Goal: Task Accomplishment & Management: Use online tool/utility

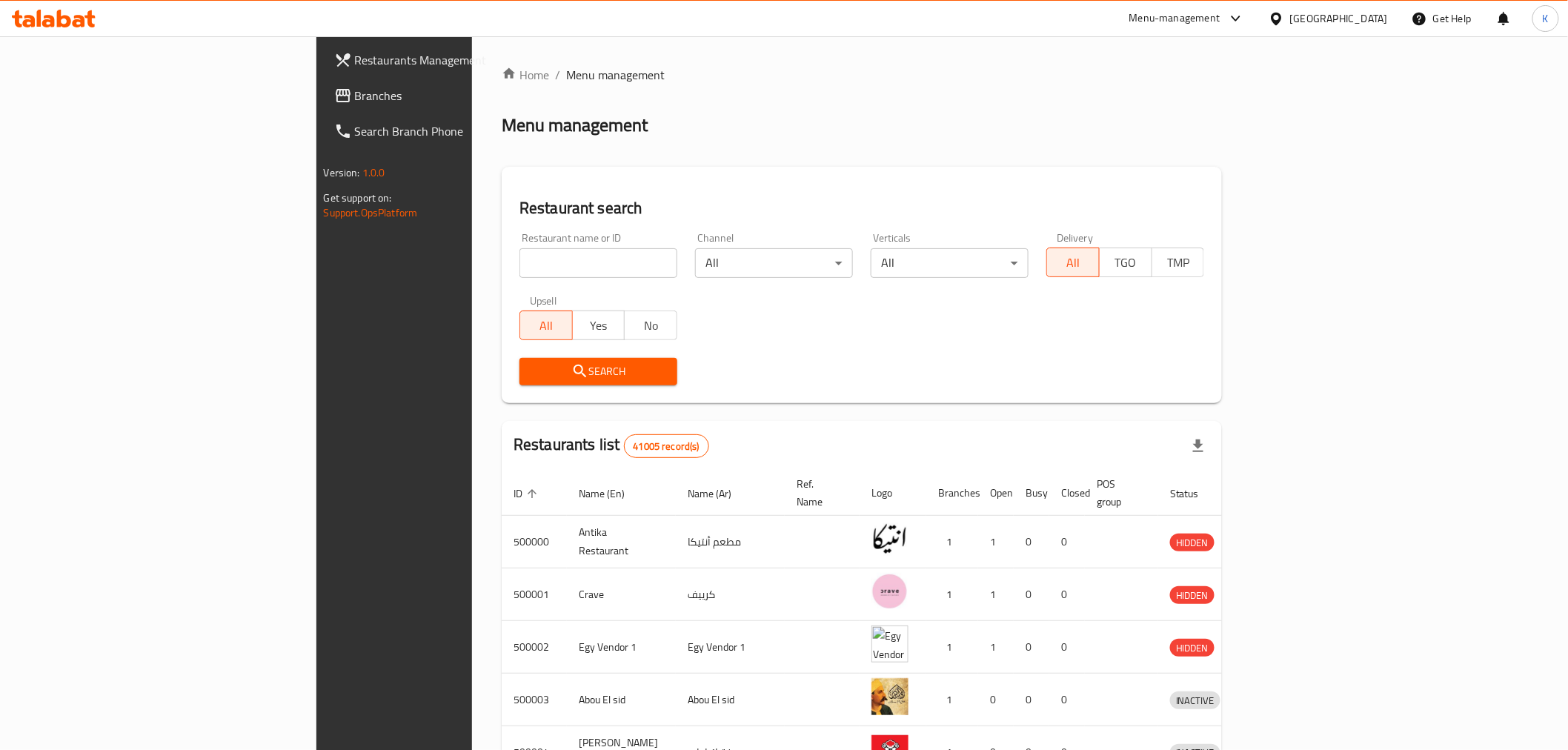
click at [502, 265] on div "Home / Menu management Menu management Restaurant search Restaurant name or ID …" at bounding box center [862, 580] width 720 height 1027
click at [519, 269] on input "search" at bounding box center [598, 262] width 158 height 30
paste input "617446"
type input "617446"
click at [532, 376] on span "Search" at bounding box center [598, 371] width 134 height 18
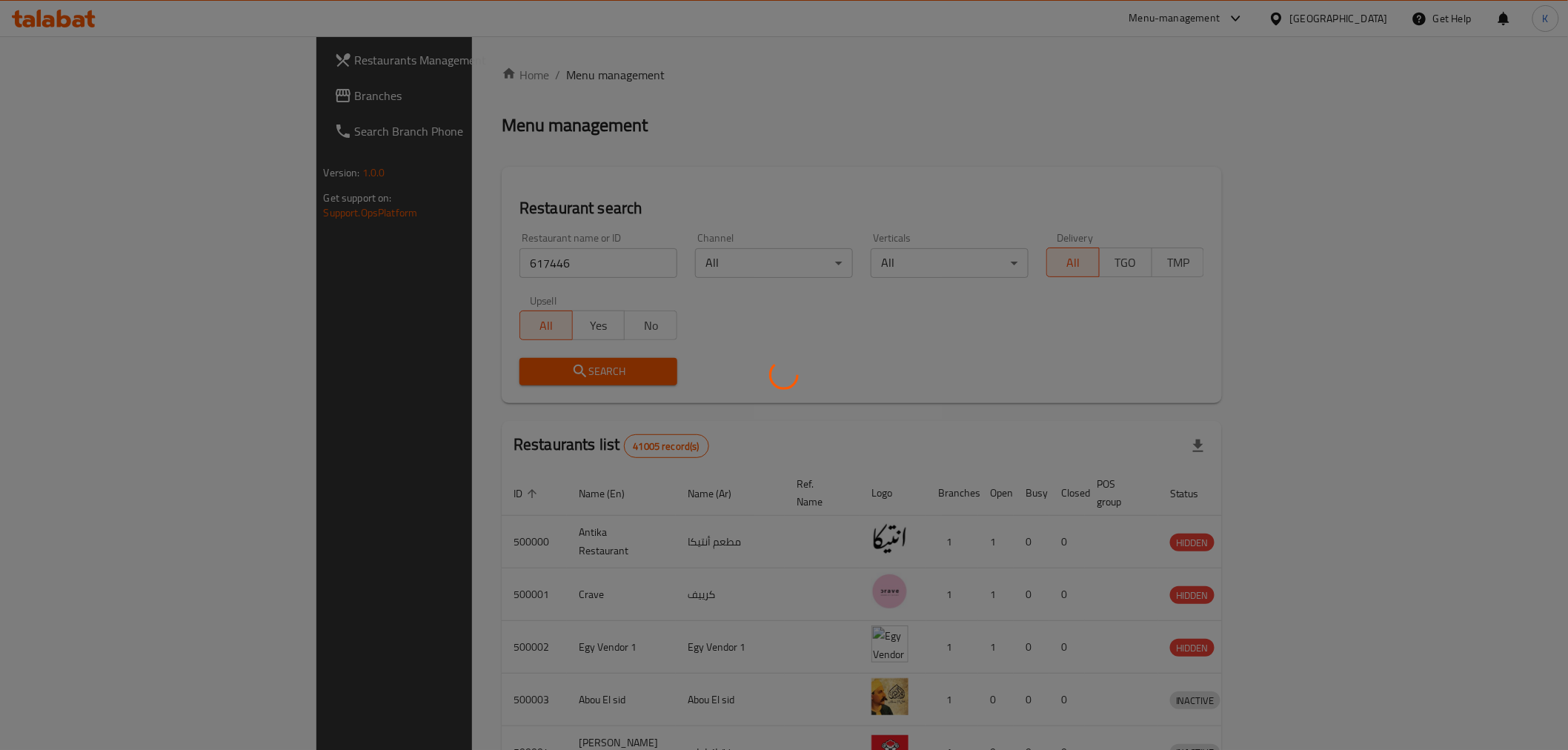
click at [478, 377] on div at bounding box center [784, 375] width 1568 height 750
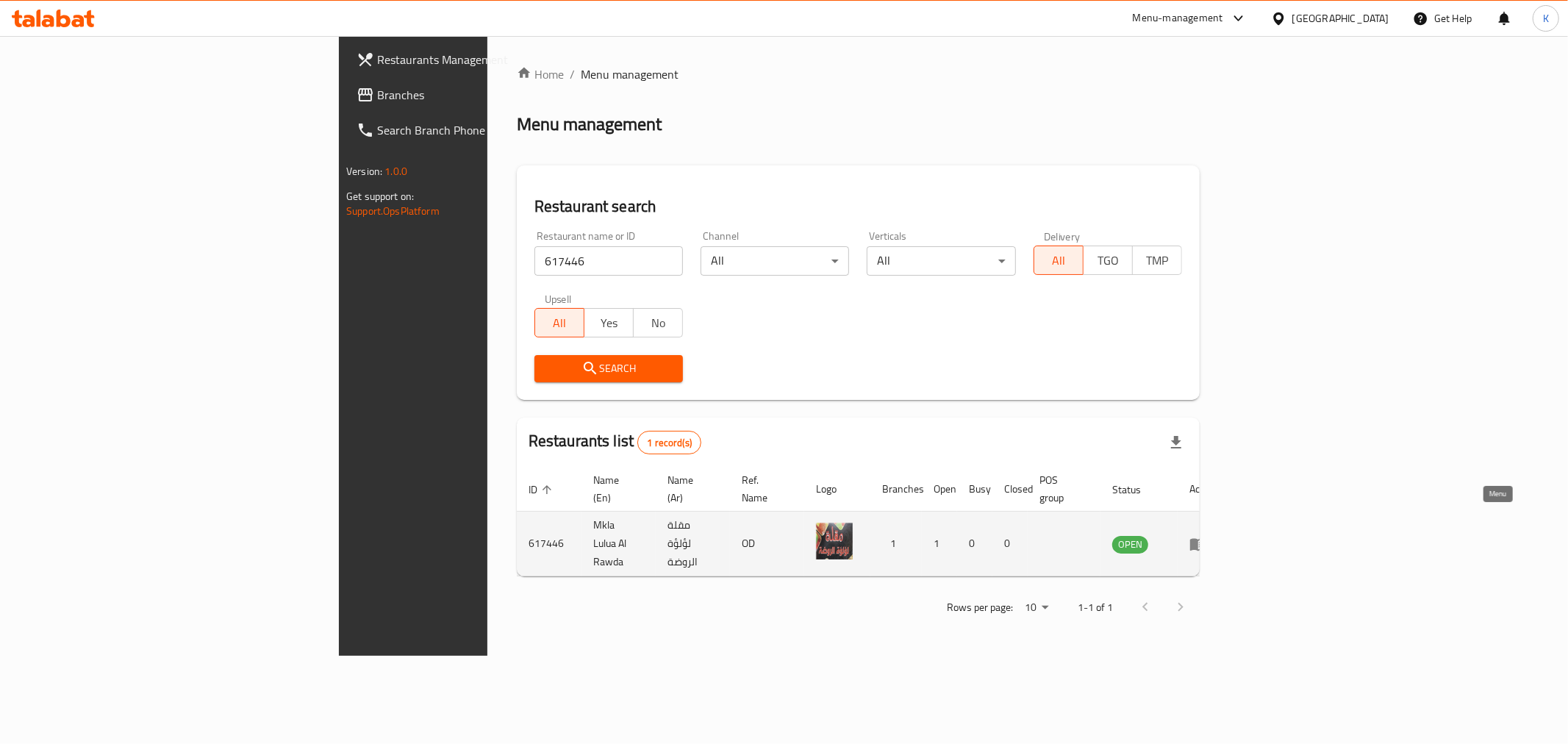
click at [1217, 535] on link "enhanced table" at bounding box center [1204, 543] width 27 height 17
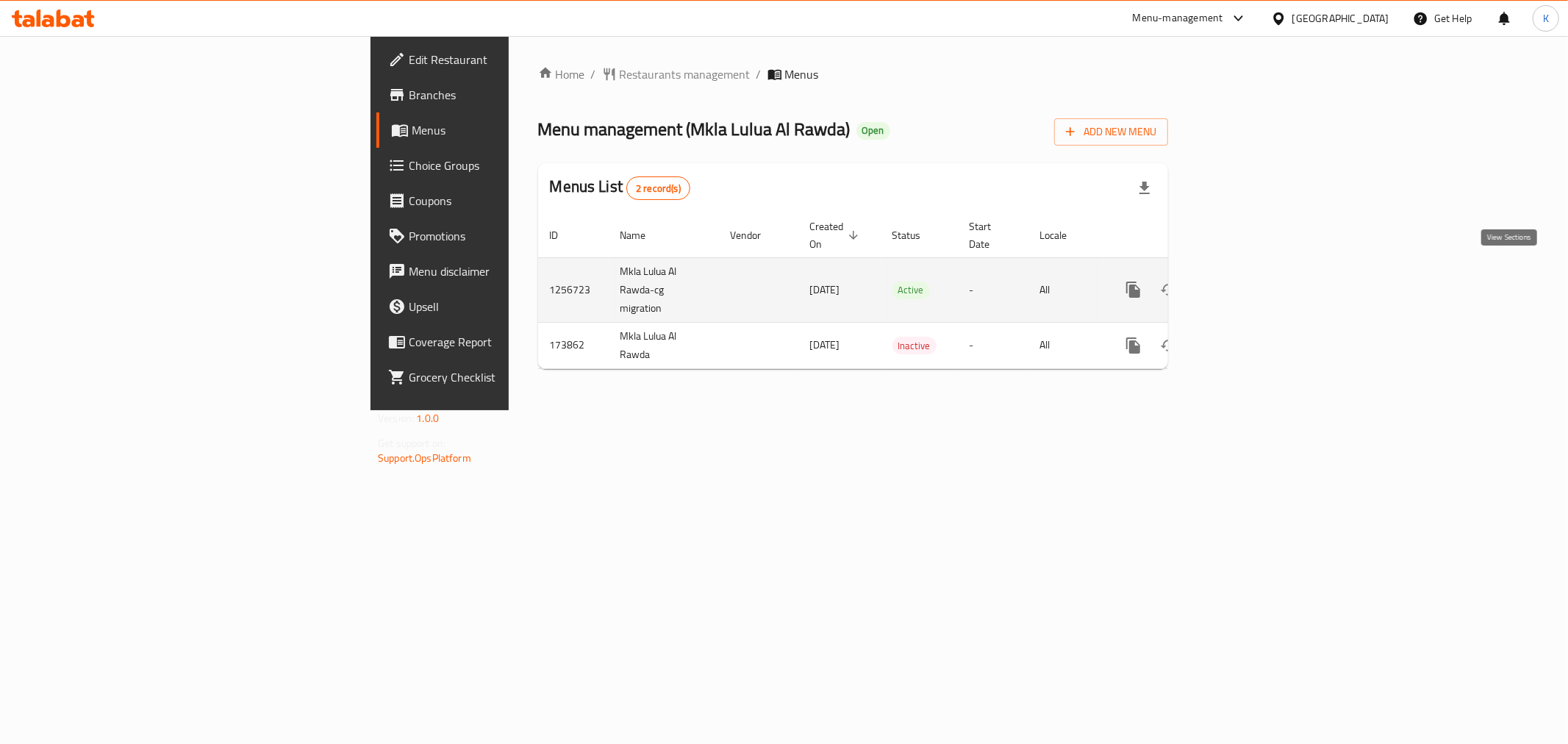
click at [1247, 283] on icon "enhanced table" at bounding box center [1240, 290] width 14 height 14
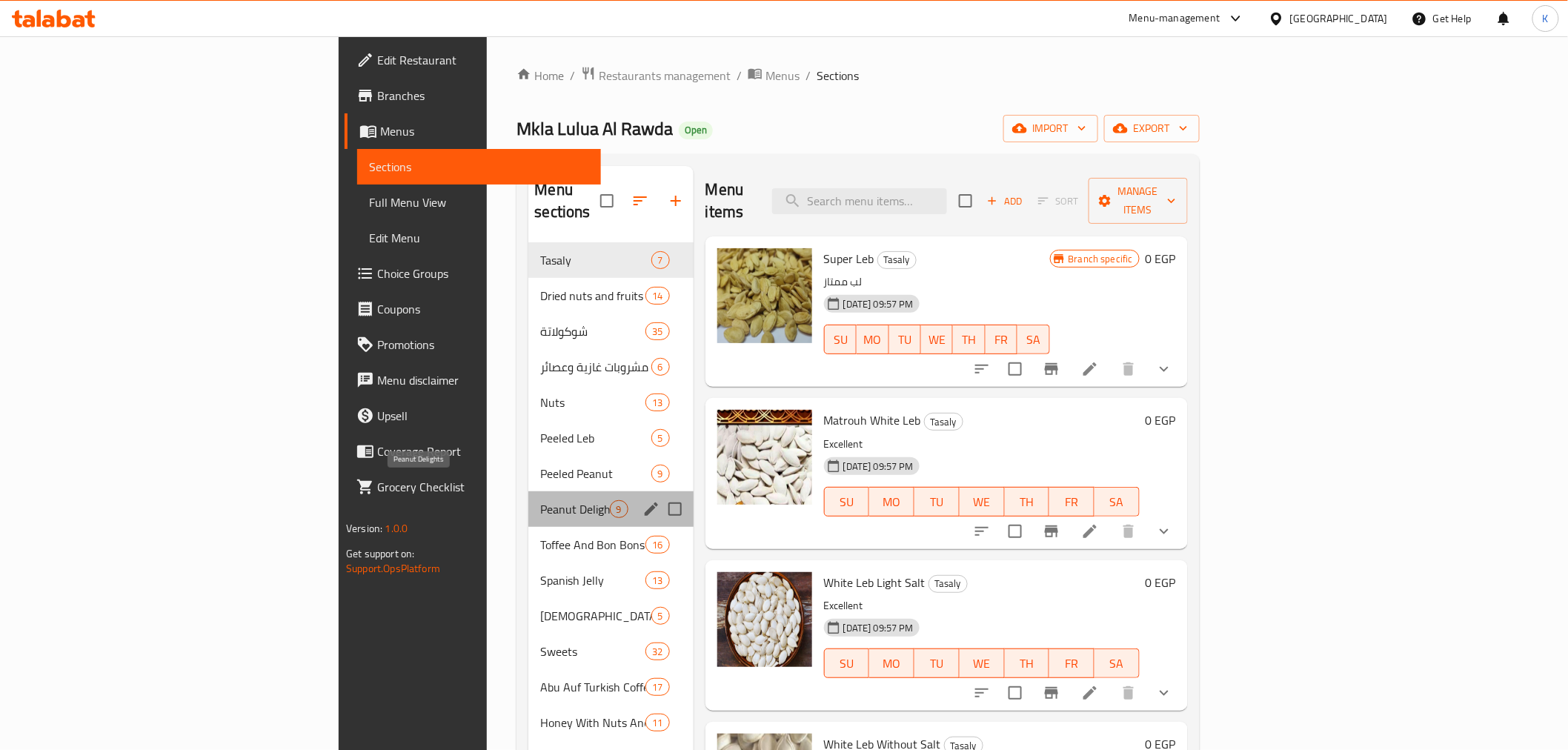
click at [540, 501] on span "Peanut Delights" at bounding box center [574, 509] width 69 height 17
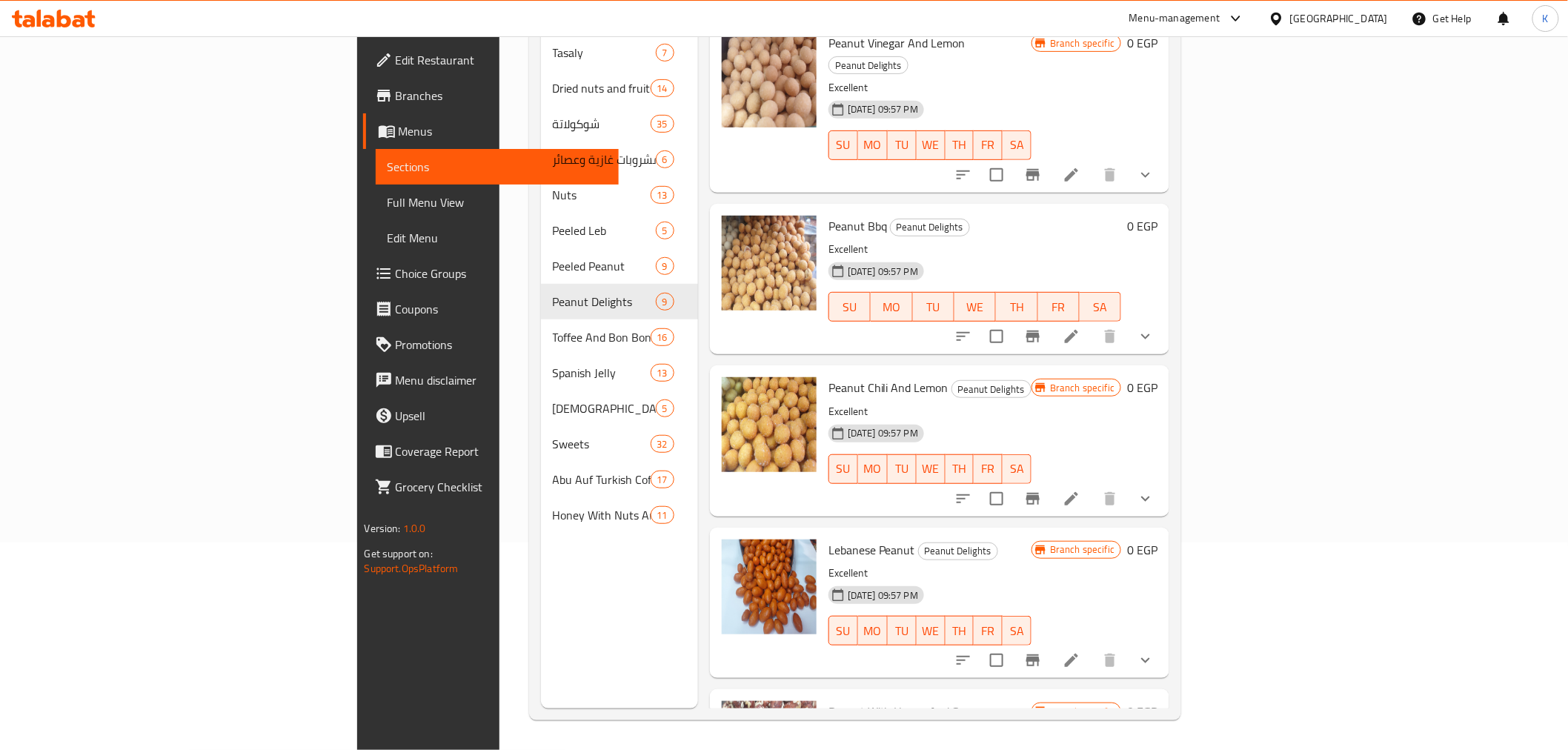
scroll to position [576, 0]
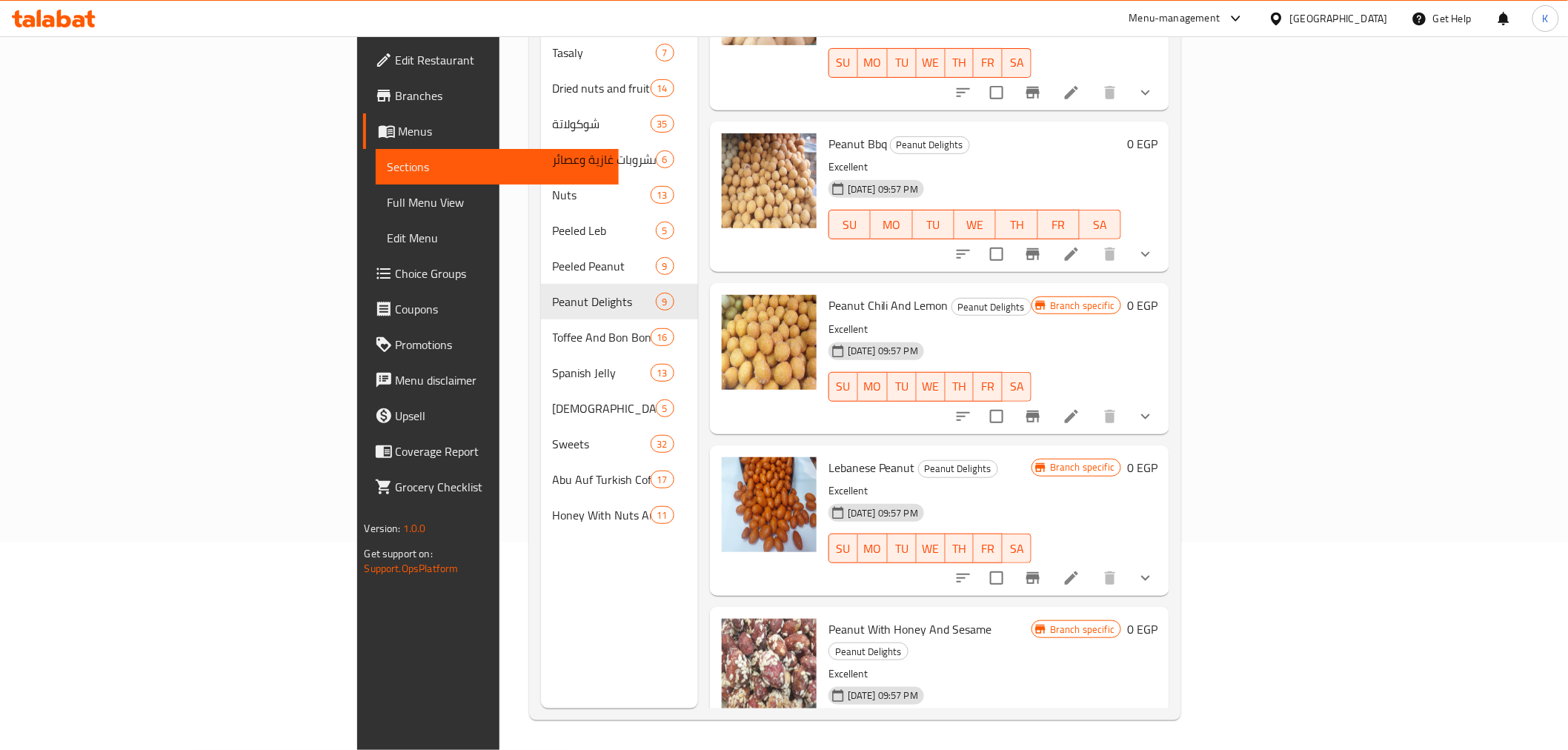
click at [1150, 576] on icon "show more" at bounding box center [1146, 578] width 9 height 5
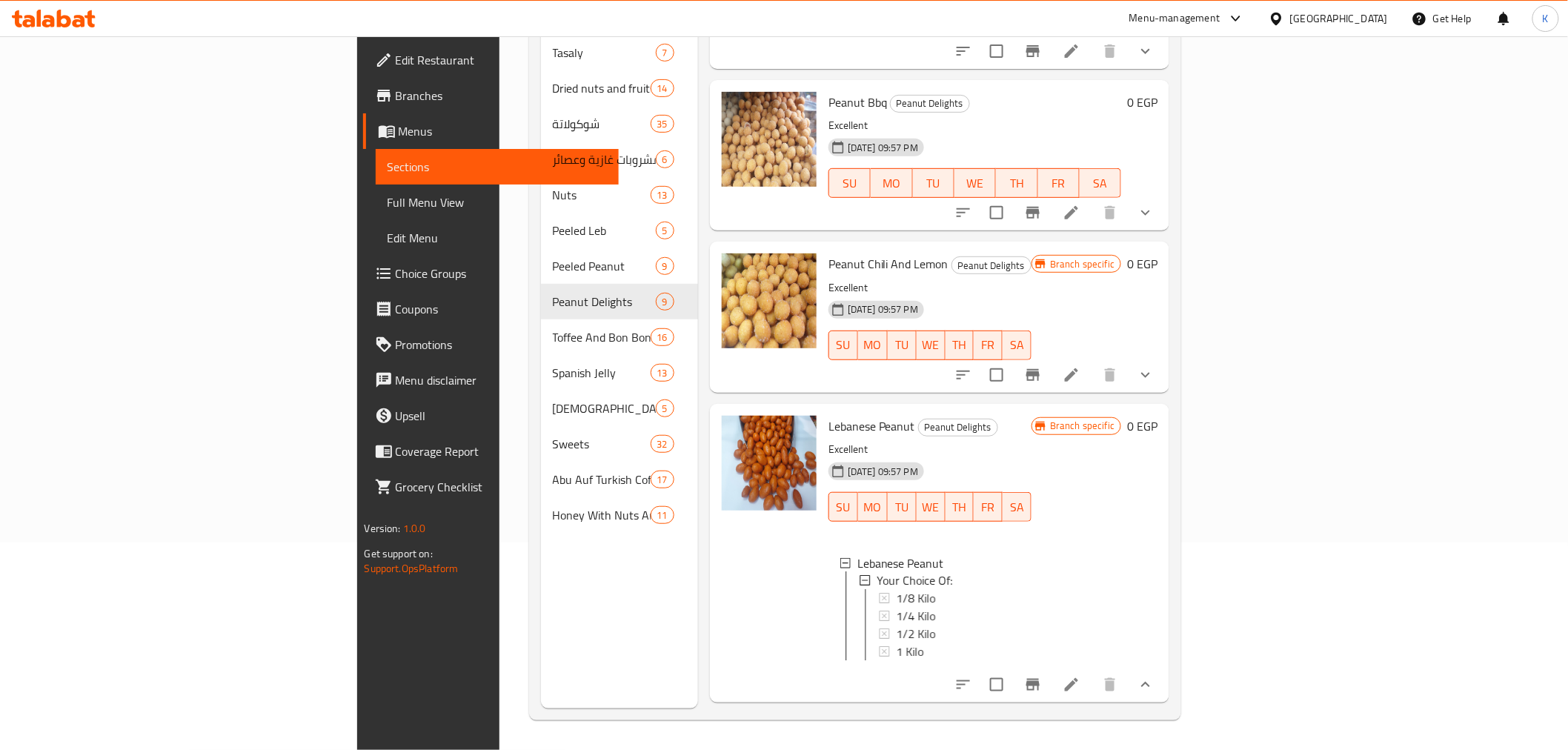
scroll to position [658, 0]
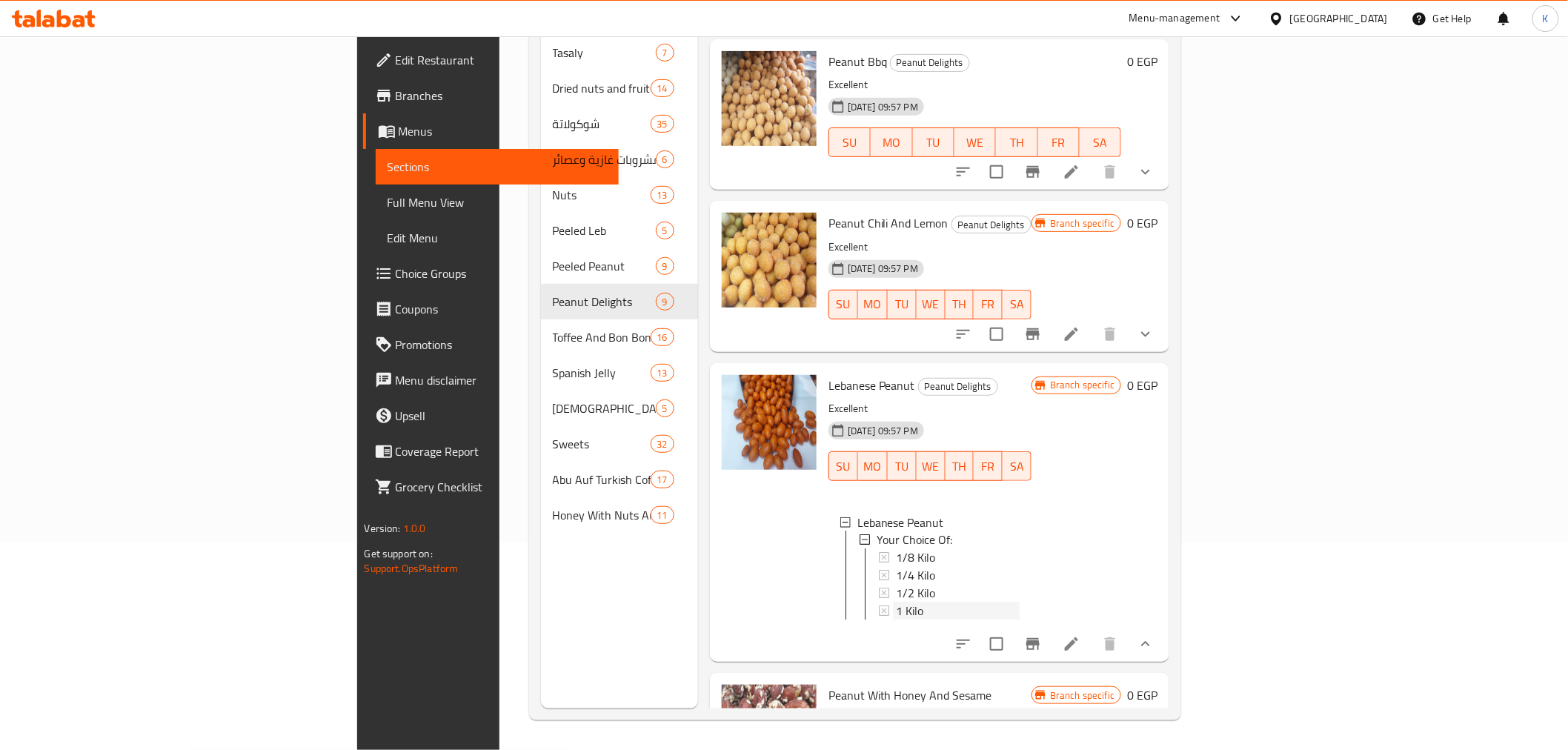
click at [896, 602] on div "1 Kilo" at bounding box center [957, 611] width 124 height 17
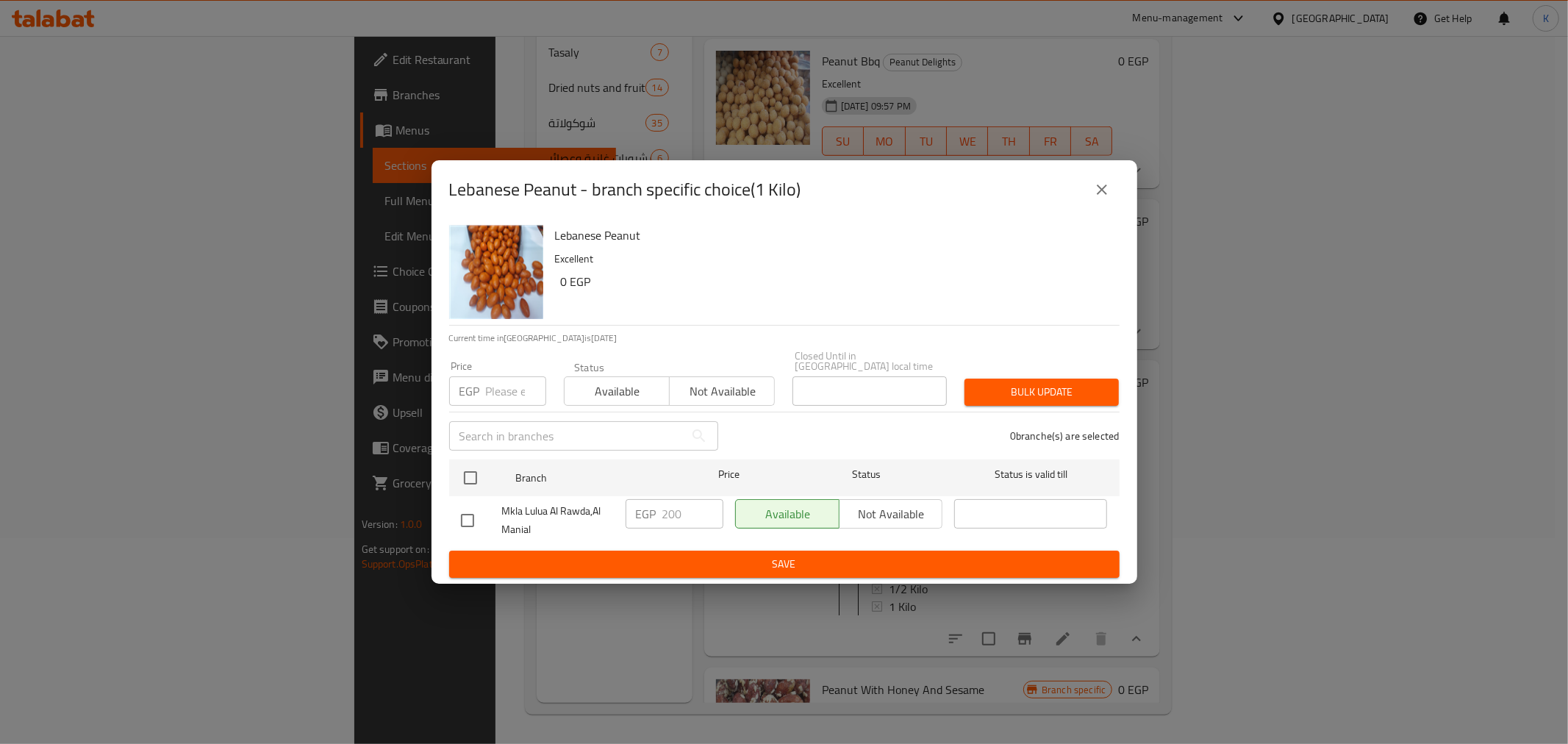
click at [1106, 187] on icon "close" at bounding box center [1102, 189] width 17 height 17
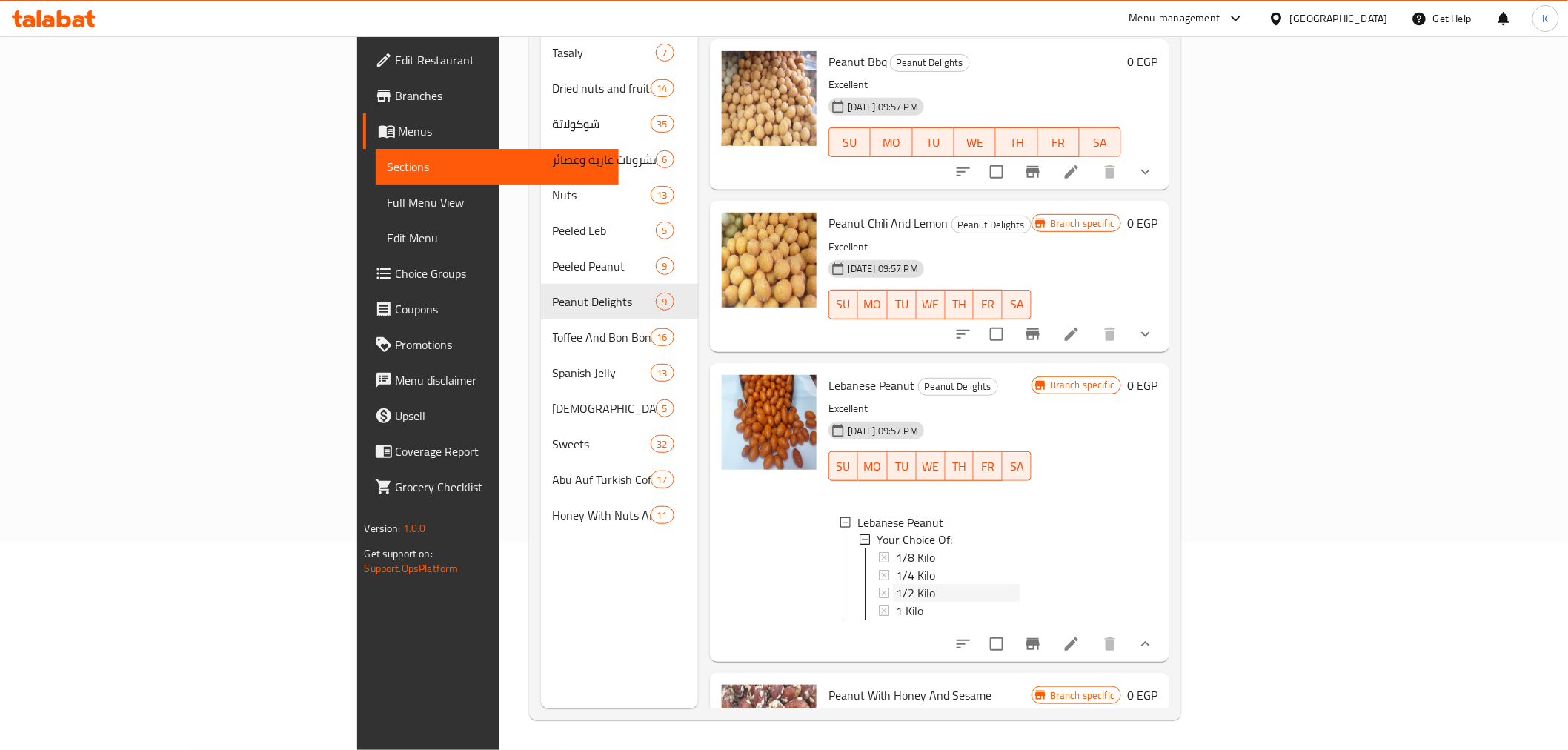
click at [896, 585] on div "1/2 Kilo" at bounding box center [957, 593] width 124 height 17
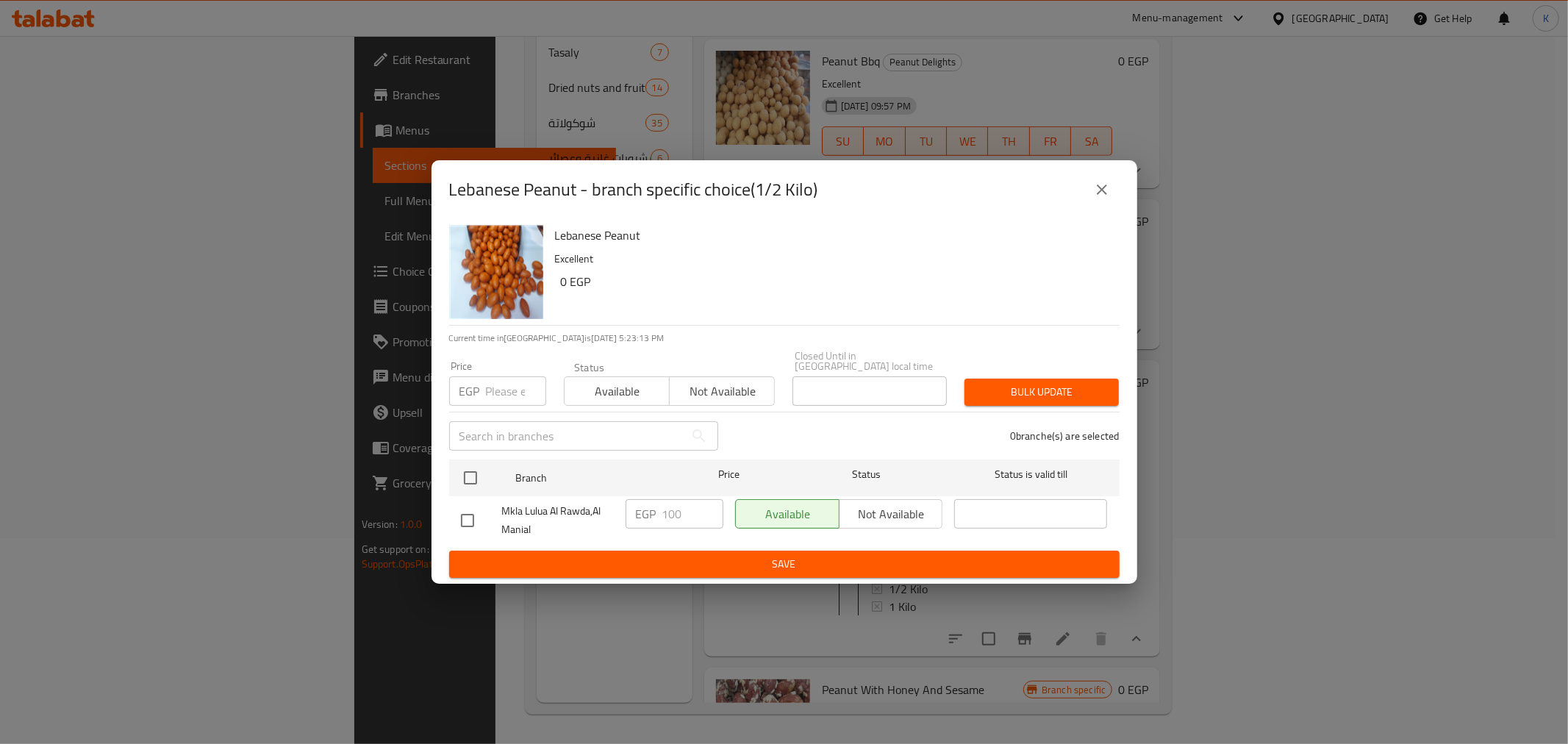
click at [1103, 195] on icon "close" at bounding box center [1102, 190] width 11 height 11
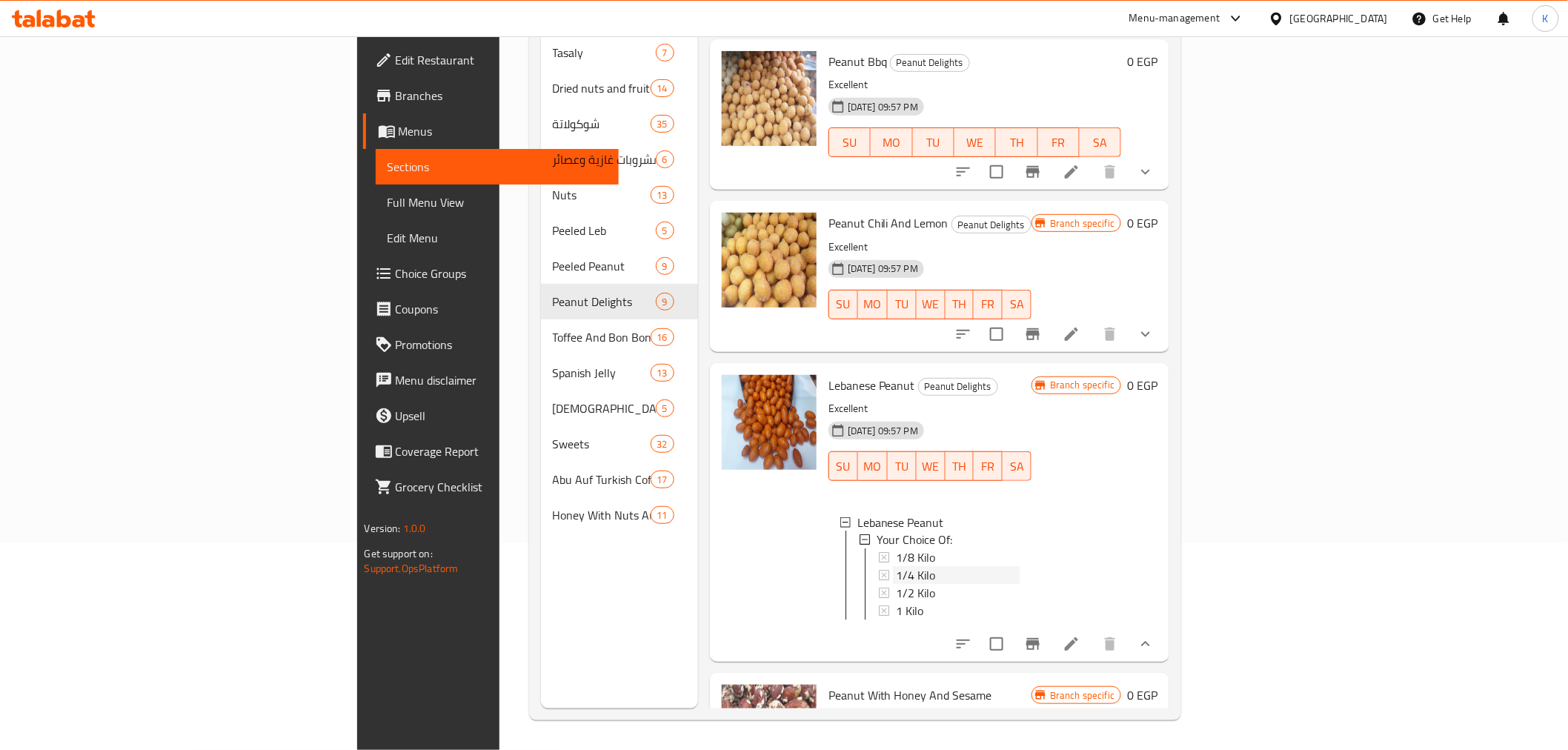
click at [896, 567] on span "1/4 Kilo" at bounding box center [916, 575] width 40 height 17
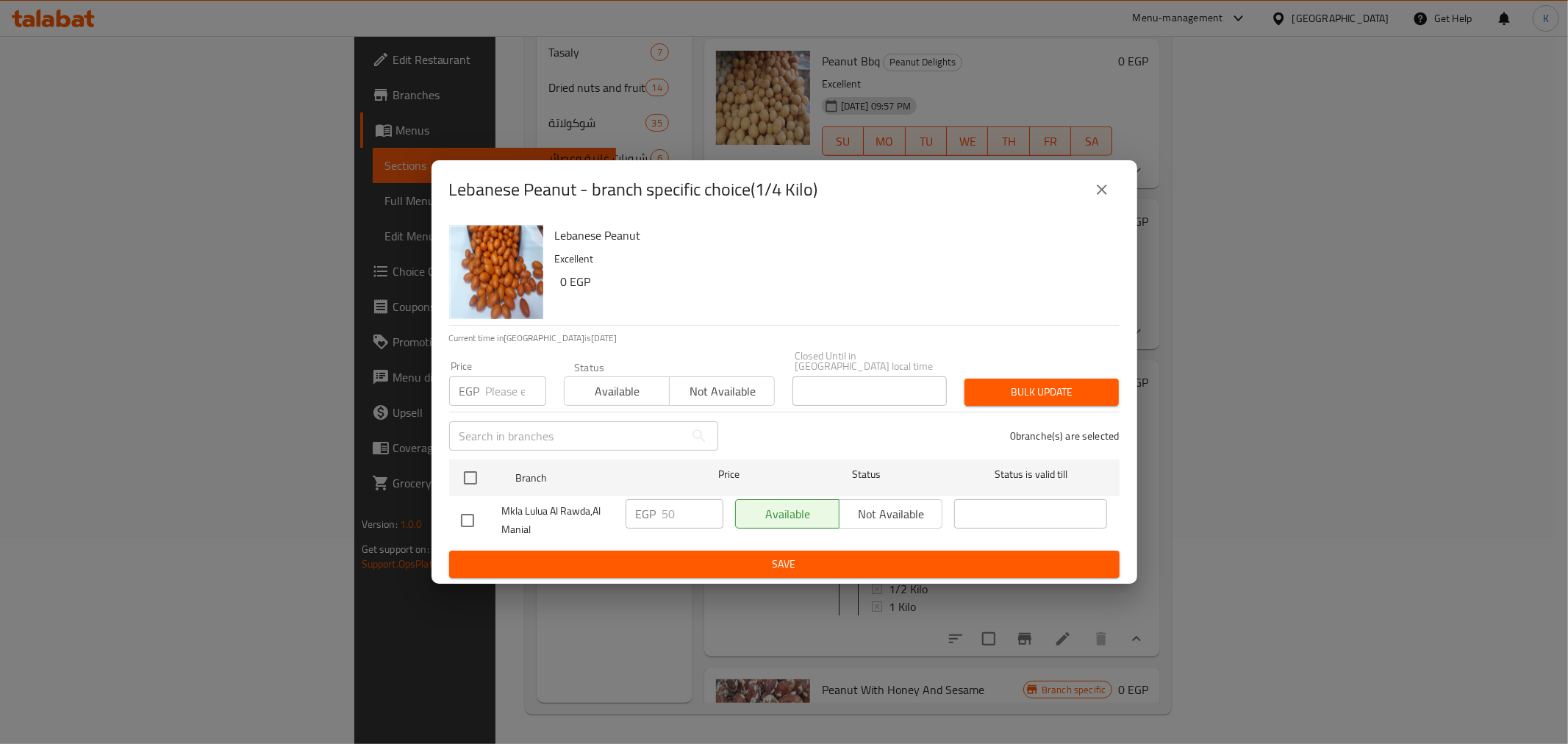
click at [1110, 193] on icon "close" at bounding box center [1102, 189] width 17 height 17
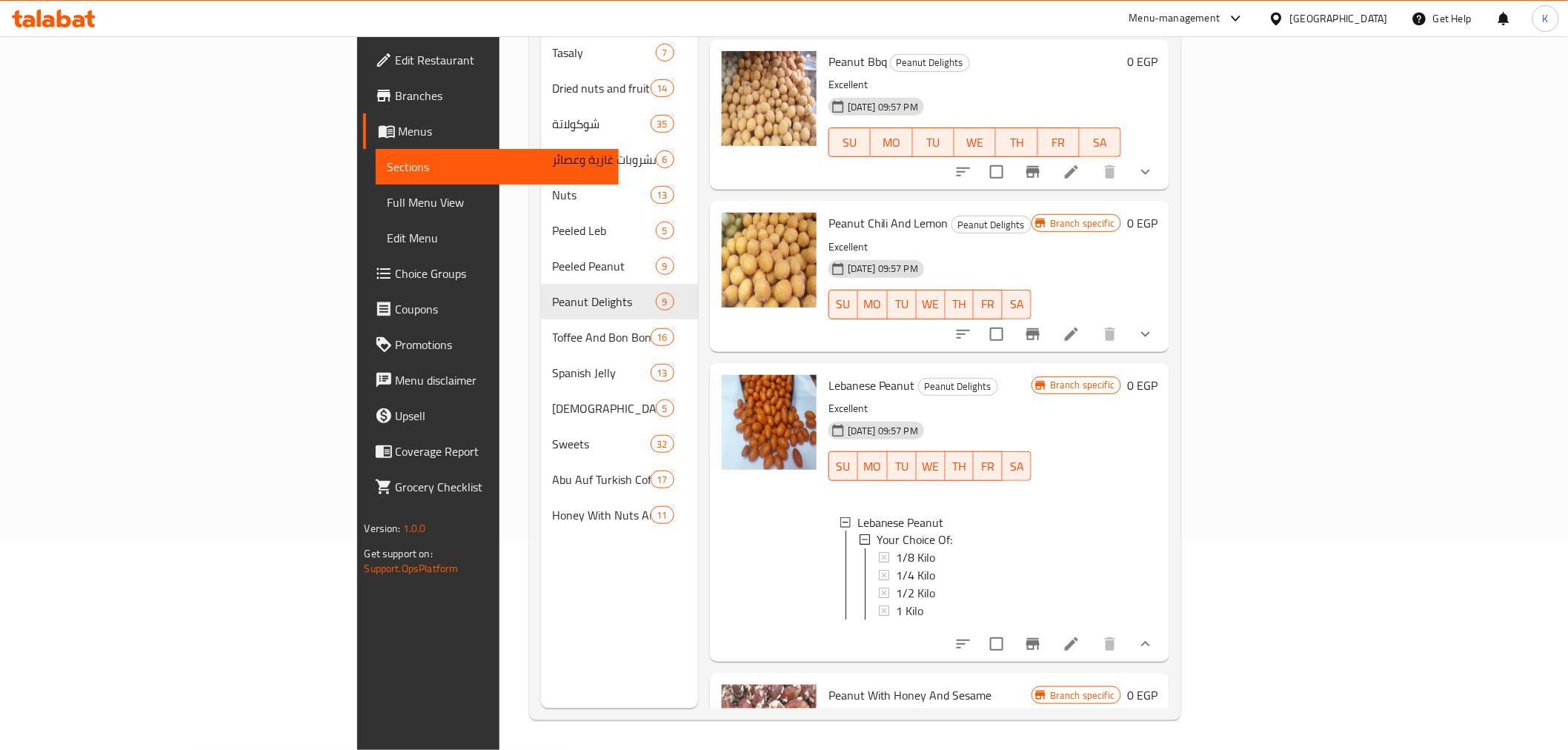
click at [388, 199] on span "Full Menu View" at bounding box center [497, 202] width 219 height 17
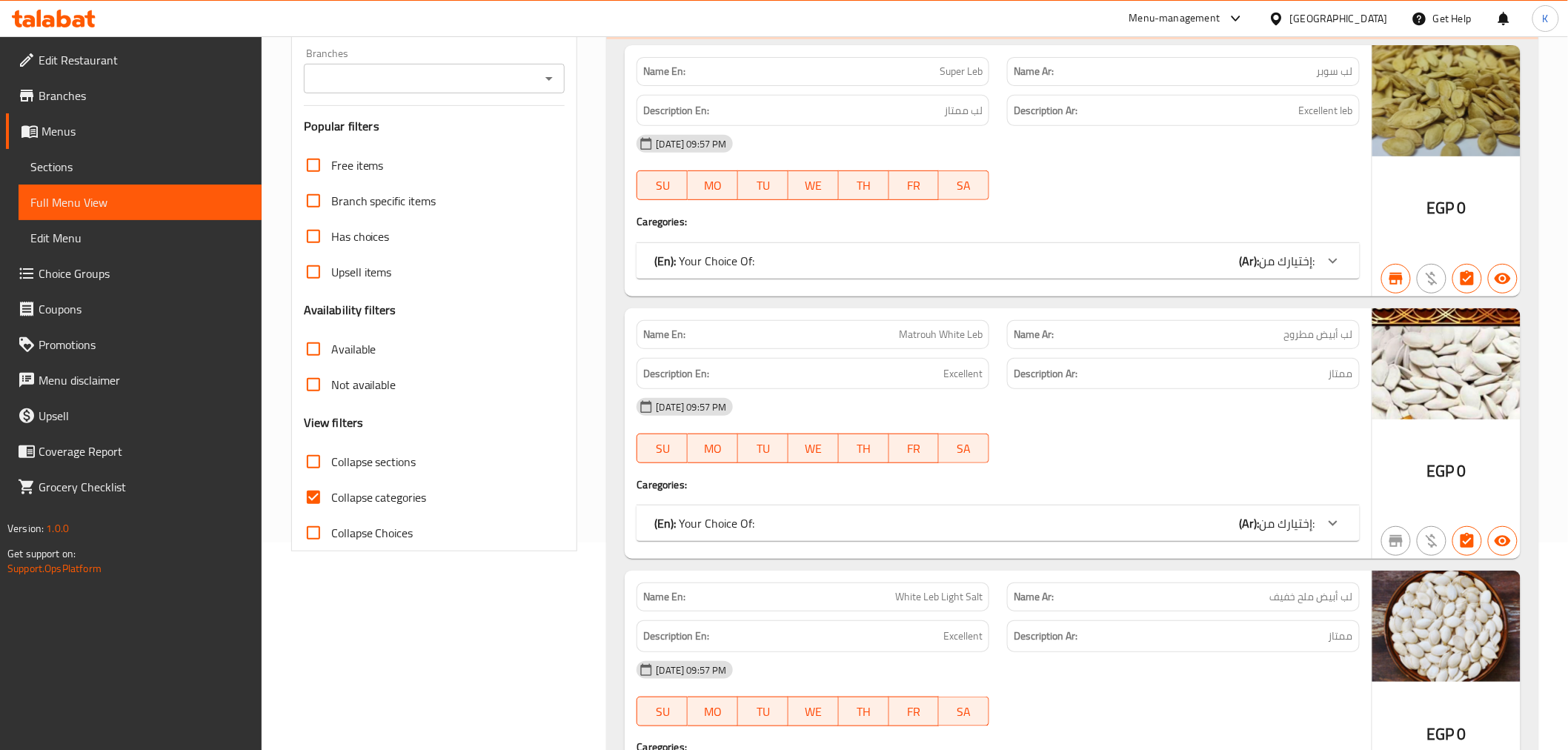
click at [544, 78] on icon "Open" at bounding box center [548, 78] width 17 height 17
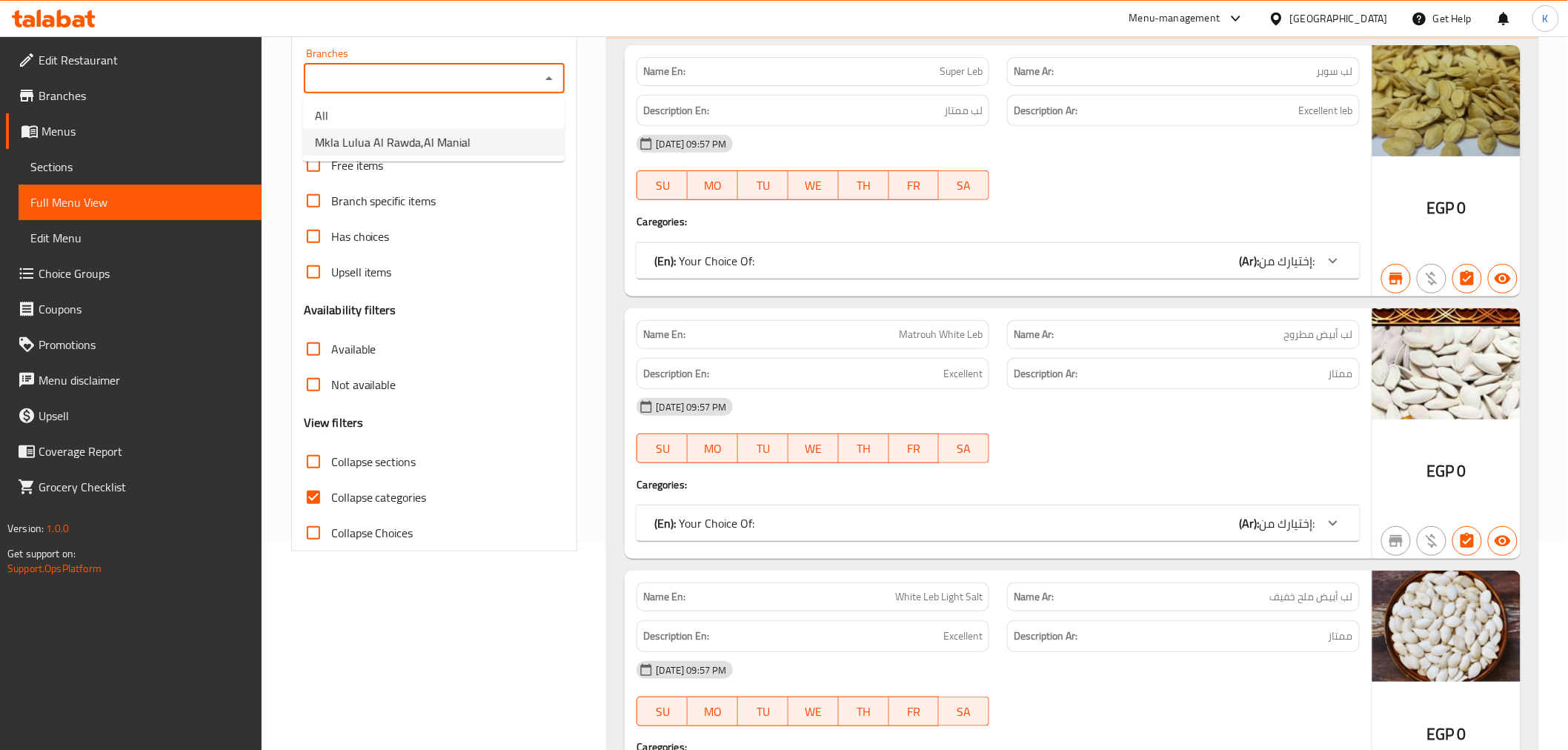
click at [493, 146] on li "Mkla Lulua Al Rawda,Al Manial" at bounding box center [434, 142] width 262 height 27
type input "Mkla Lulua Al Rawda,Al Manial"
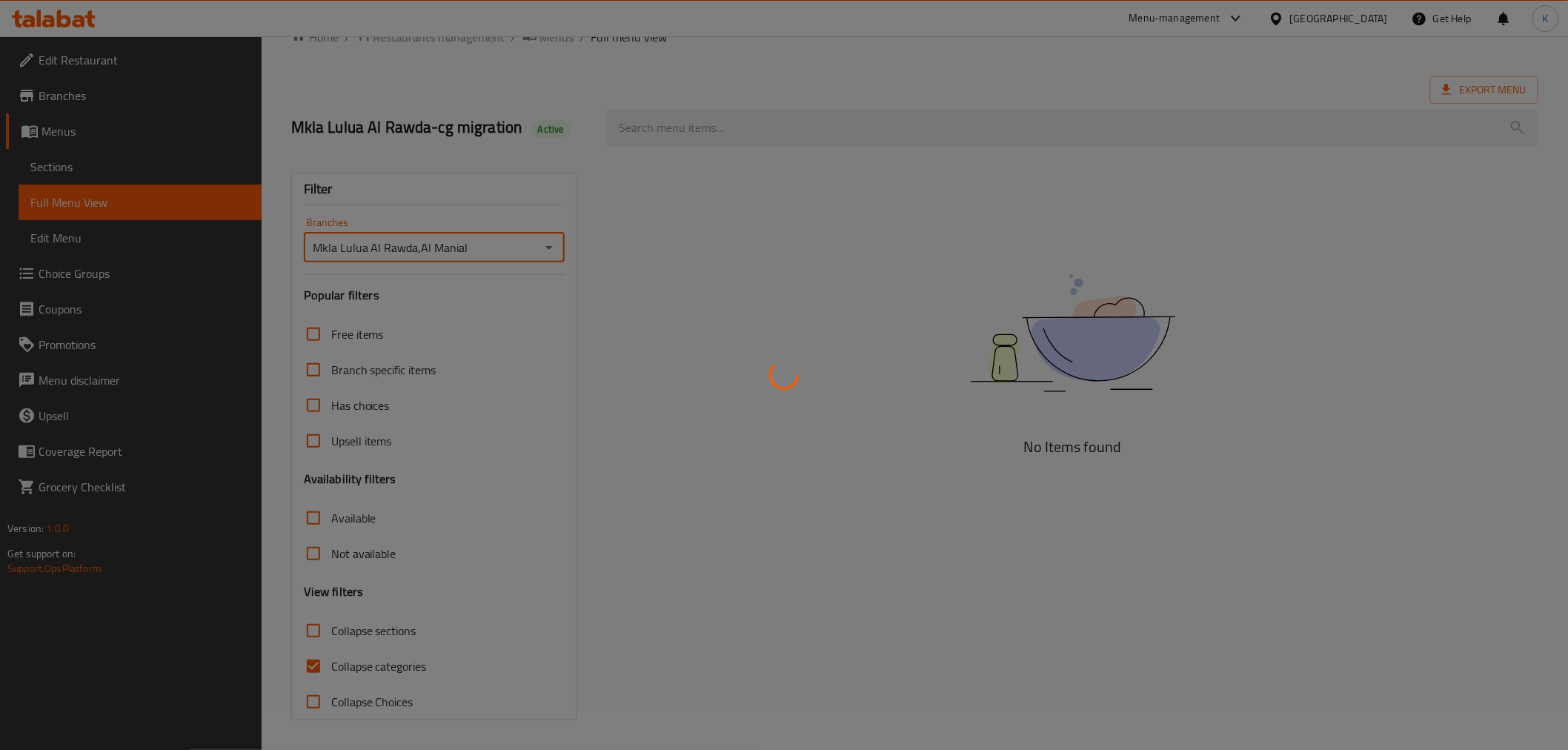
scroll to position [208, 0]
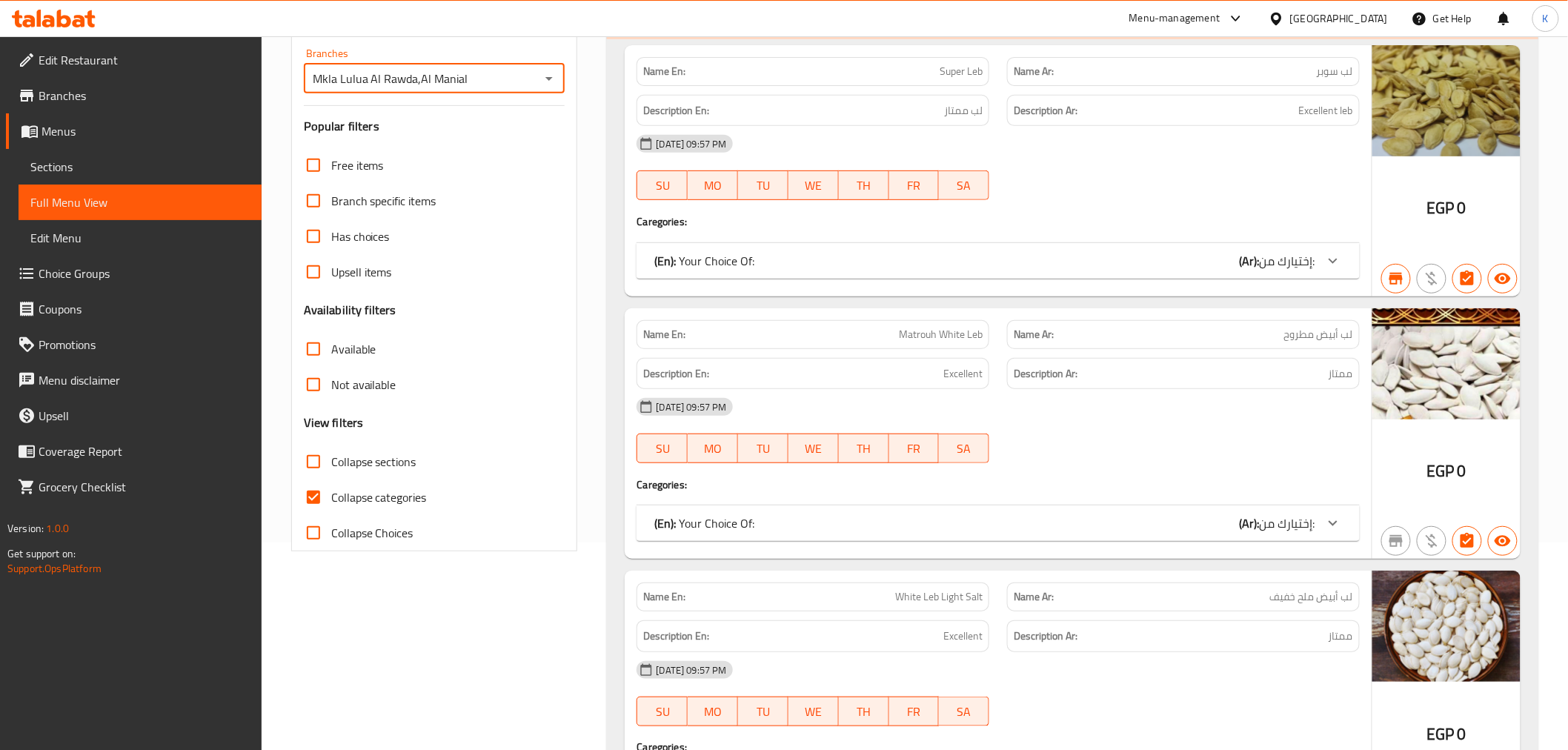
click at [315, 463] on input "Collapse sections" at bounding box center [313, 462] width 36 height 36
checkbox input "true"
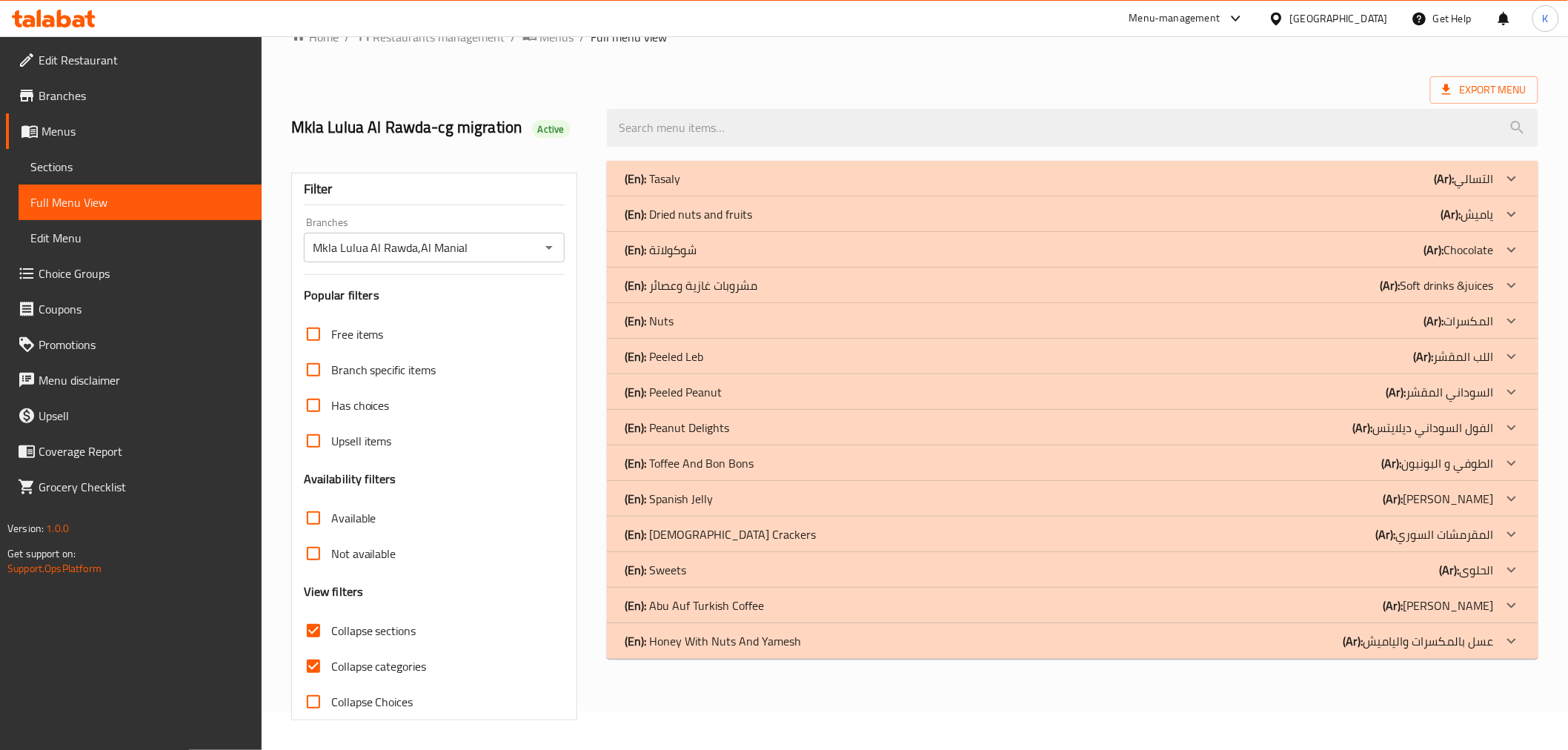
scroll to position [39, 0]
click at [779, 391] on div "(En): Peeled Peanut (Ar): ال[DEMOGRAPHIC_DATA] المقشر" at bounding box center [1059, 392] width 868 height 17
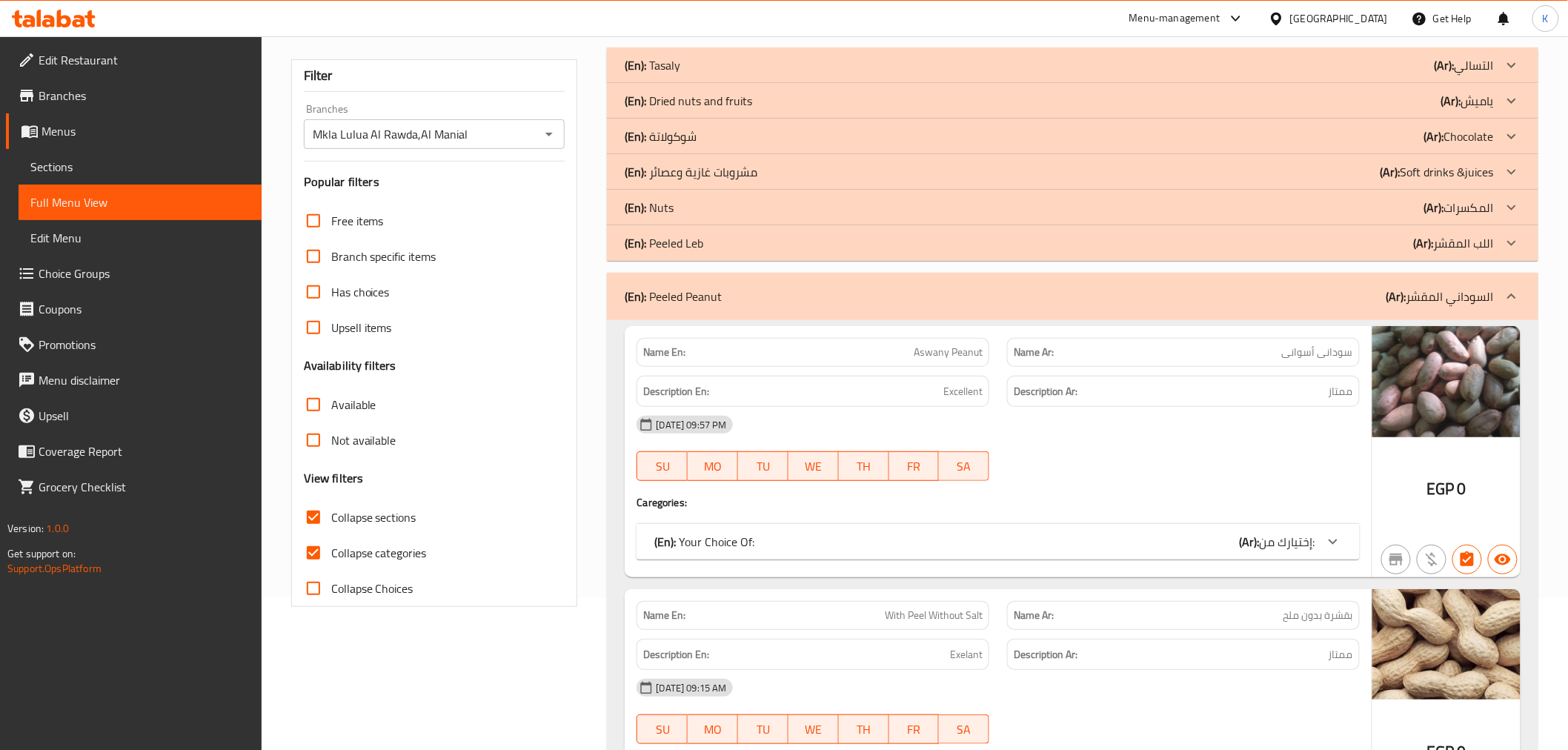
scroll to position [225, 0]
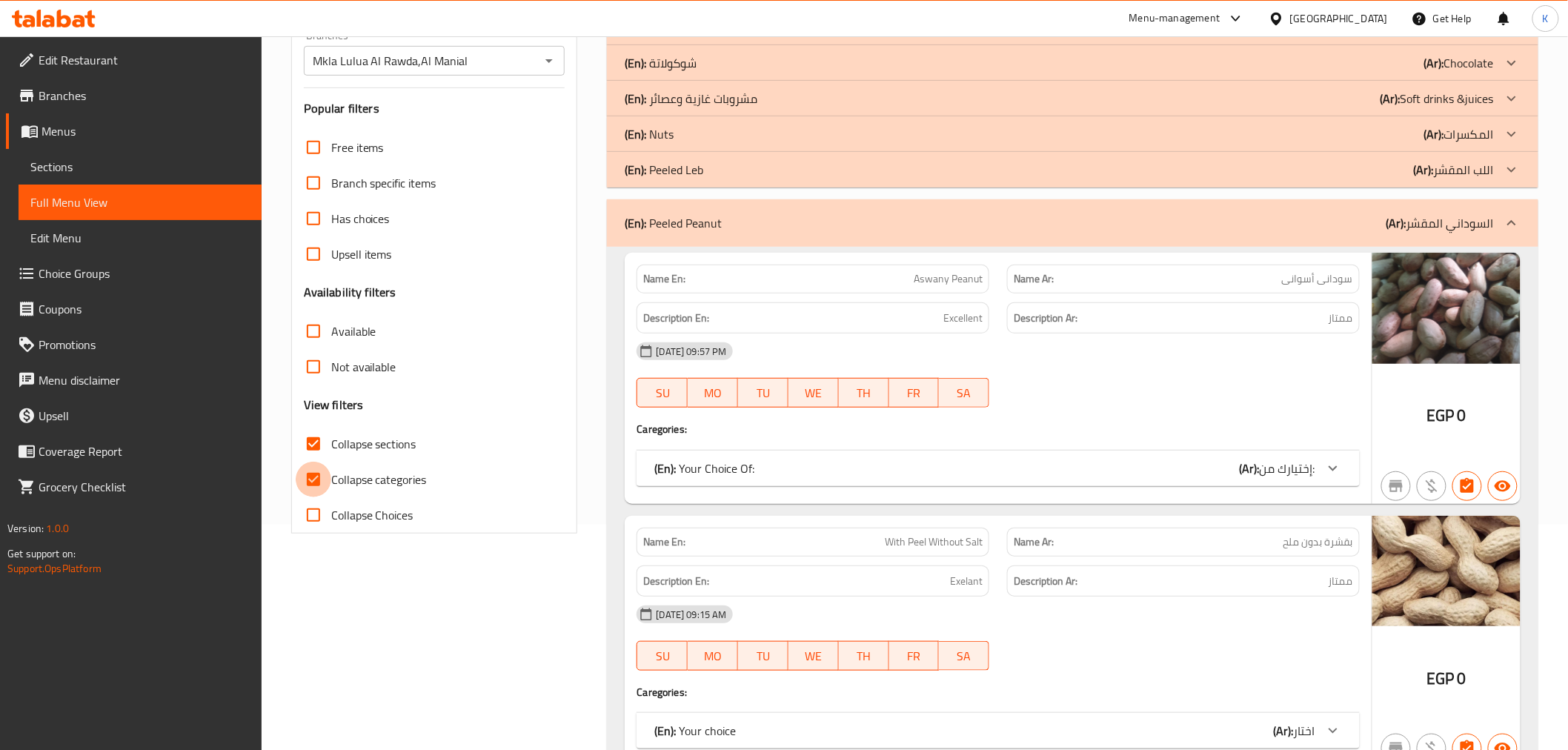
click at [325, 484] on input "Collapse categories" at bounding box center [313, 479] width 36 height 36
checkbox input "false"
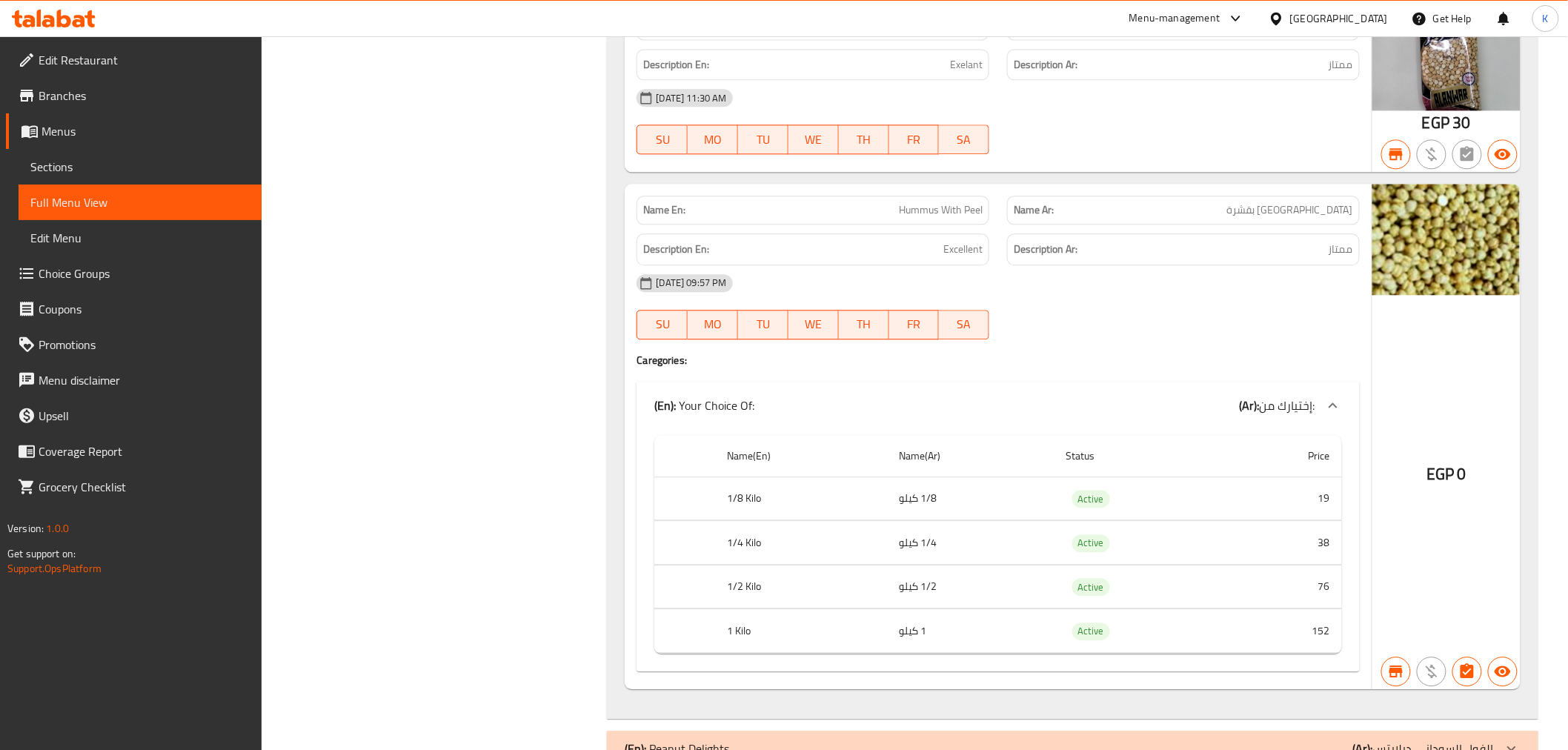
scroll to position [4025, 0]
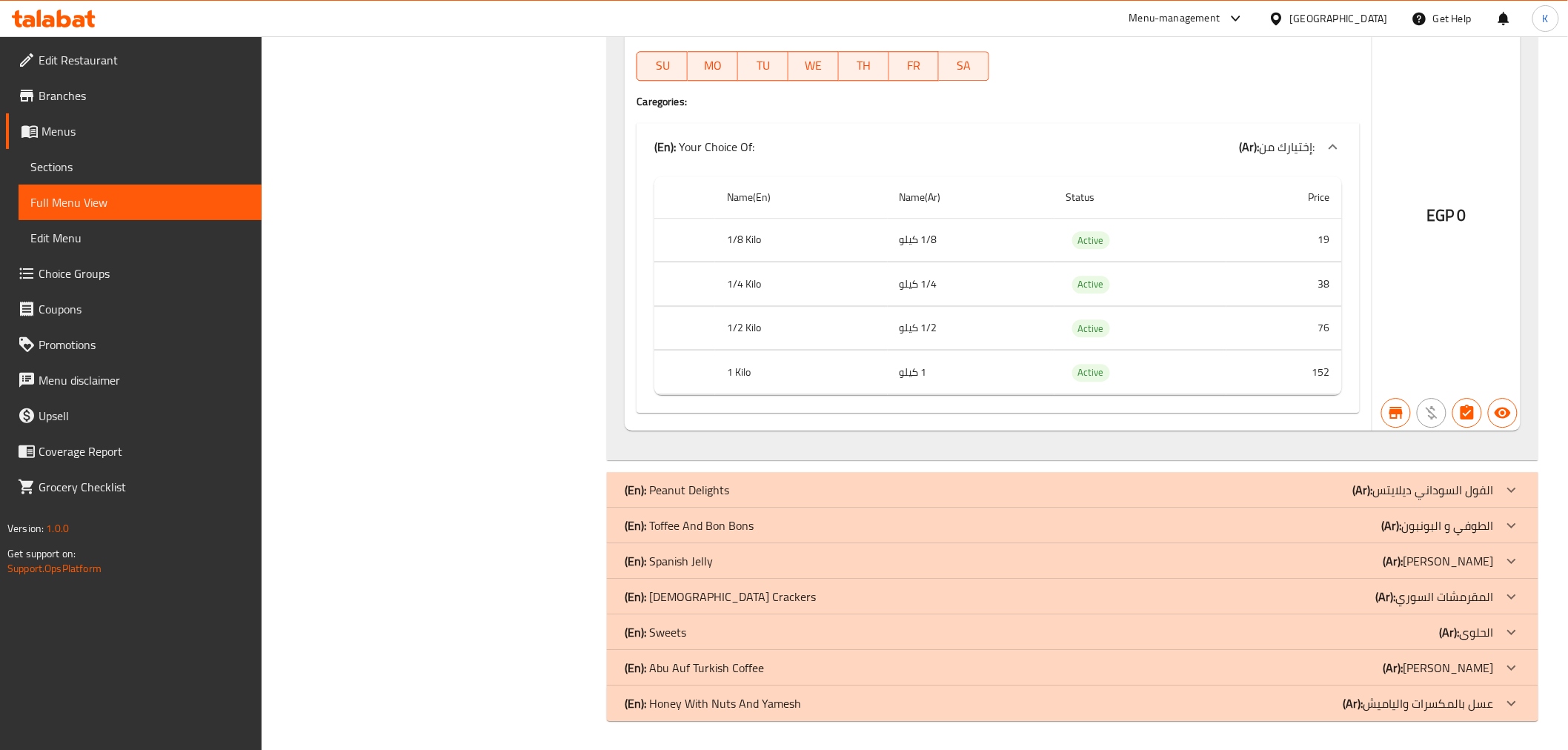
click at [767, 481] on div "(En): Peanut Delights (Ar): الفول السوداني ديلايتس" at bounding box center [1059, 489] width 868 height 17
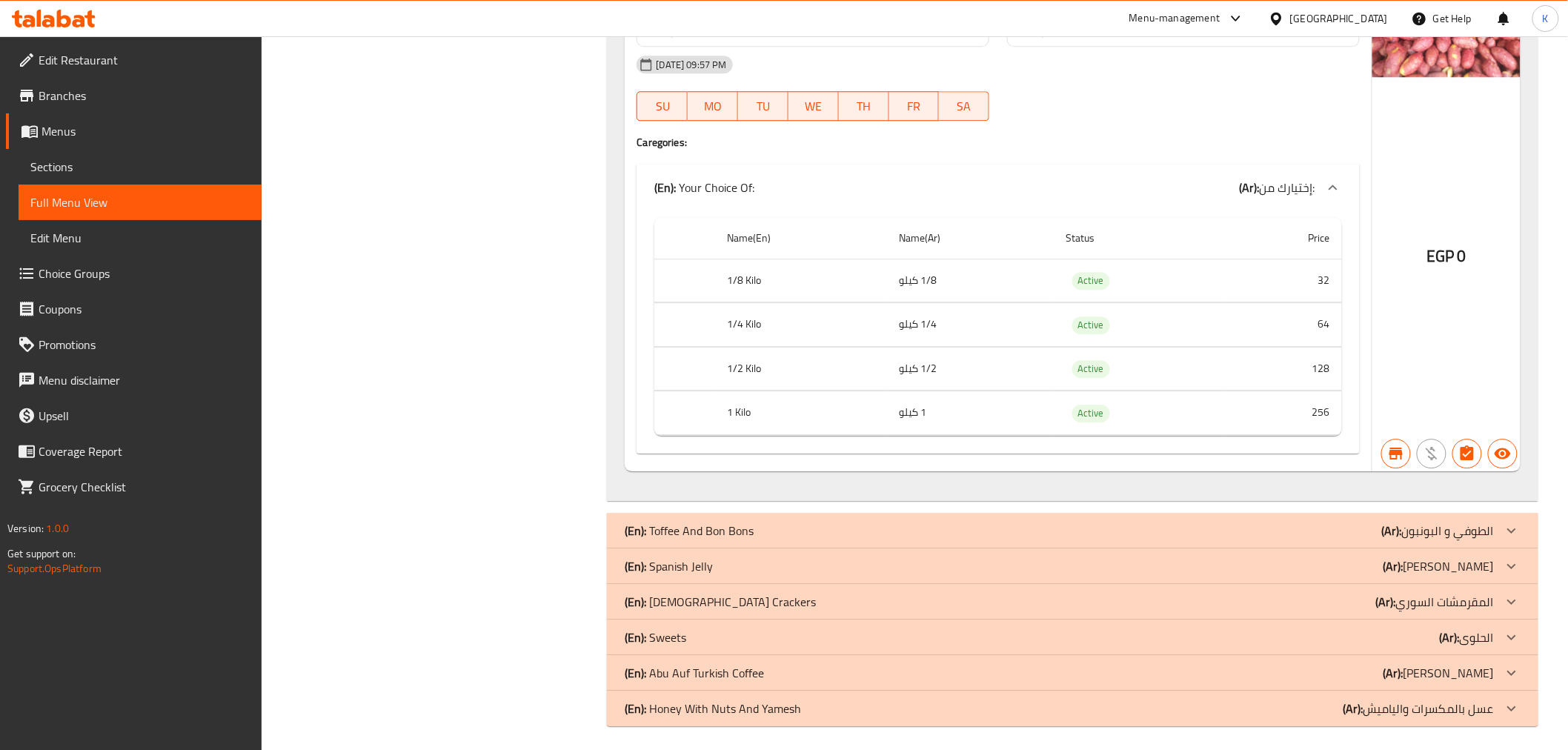
scroll to position [8726, 0]
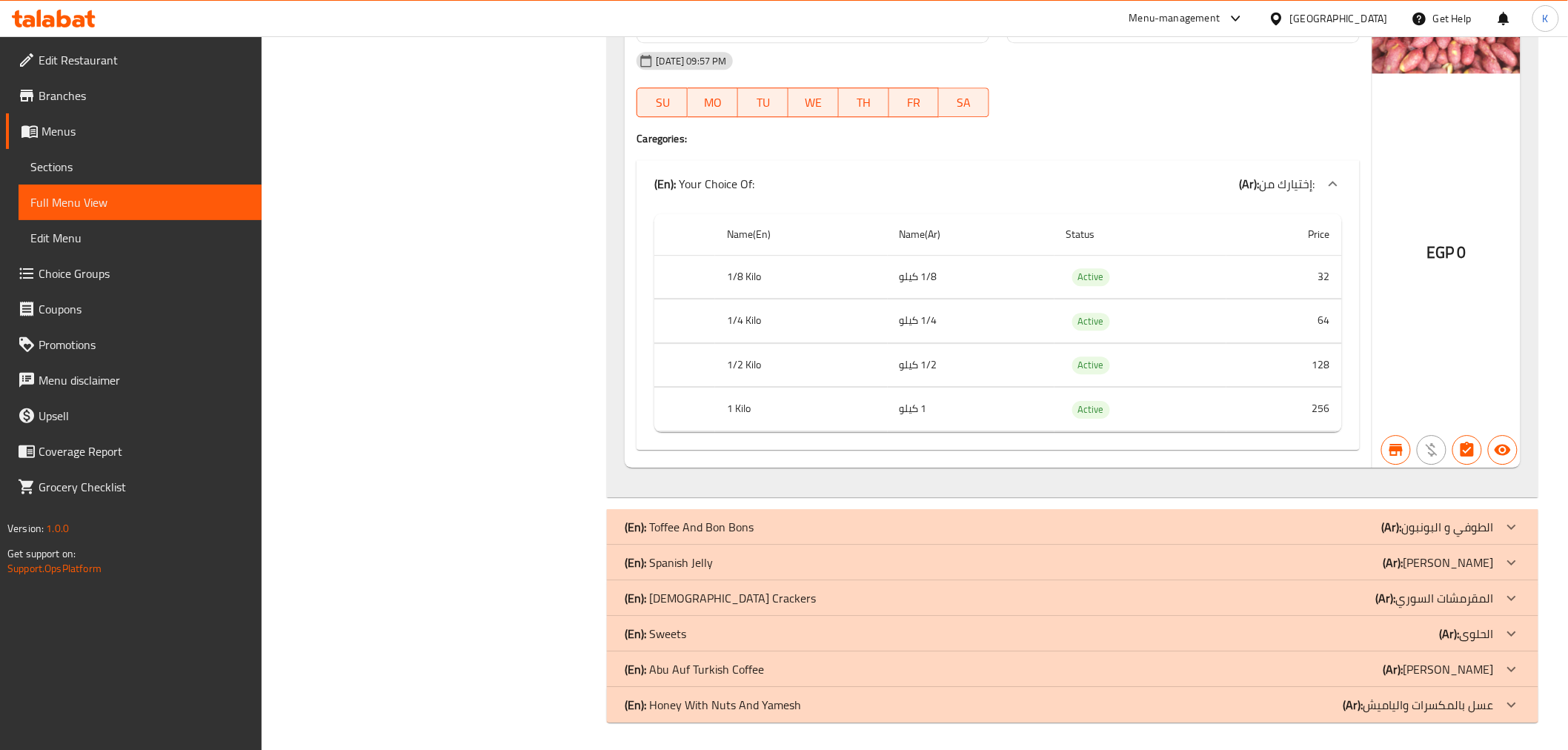
click at [801, 521] on div "(En): Toffee And Bon Bons (Ar): الطوفي و البونبون" at bounding box center [1059, 526] width 868 height 17
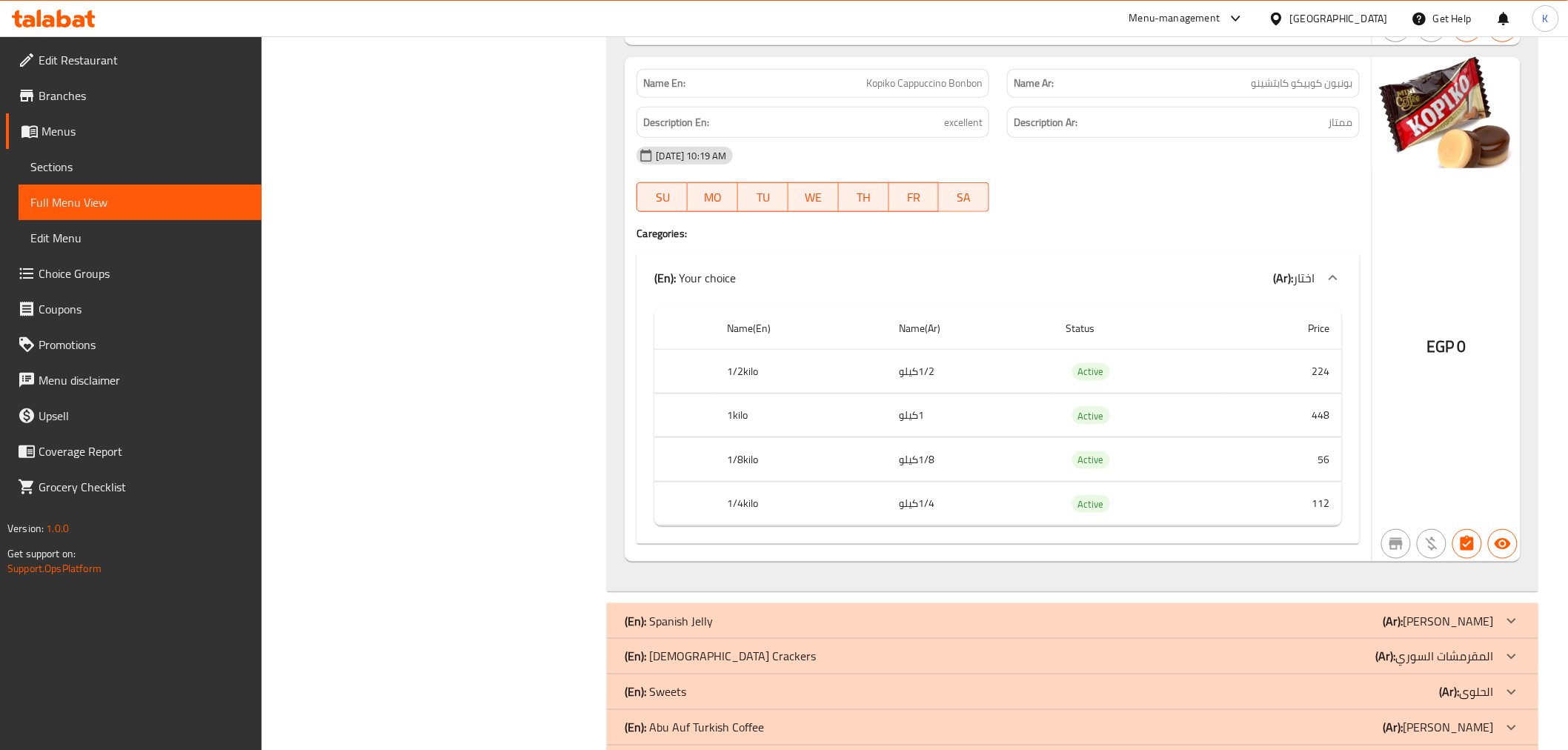
scroll to position [17045, 0]
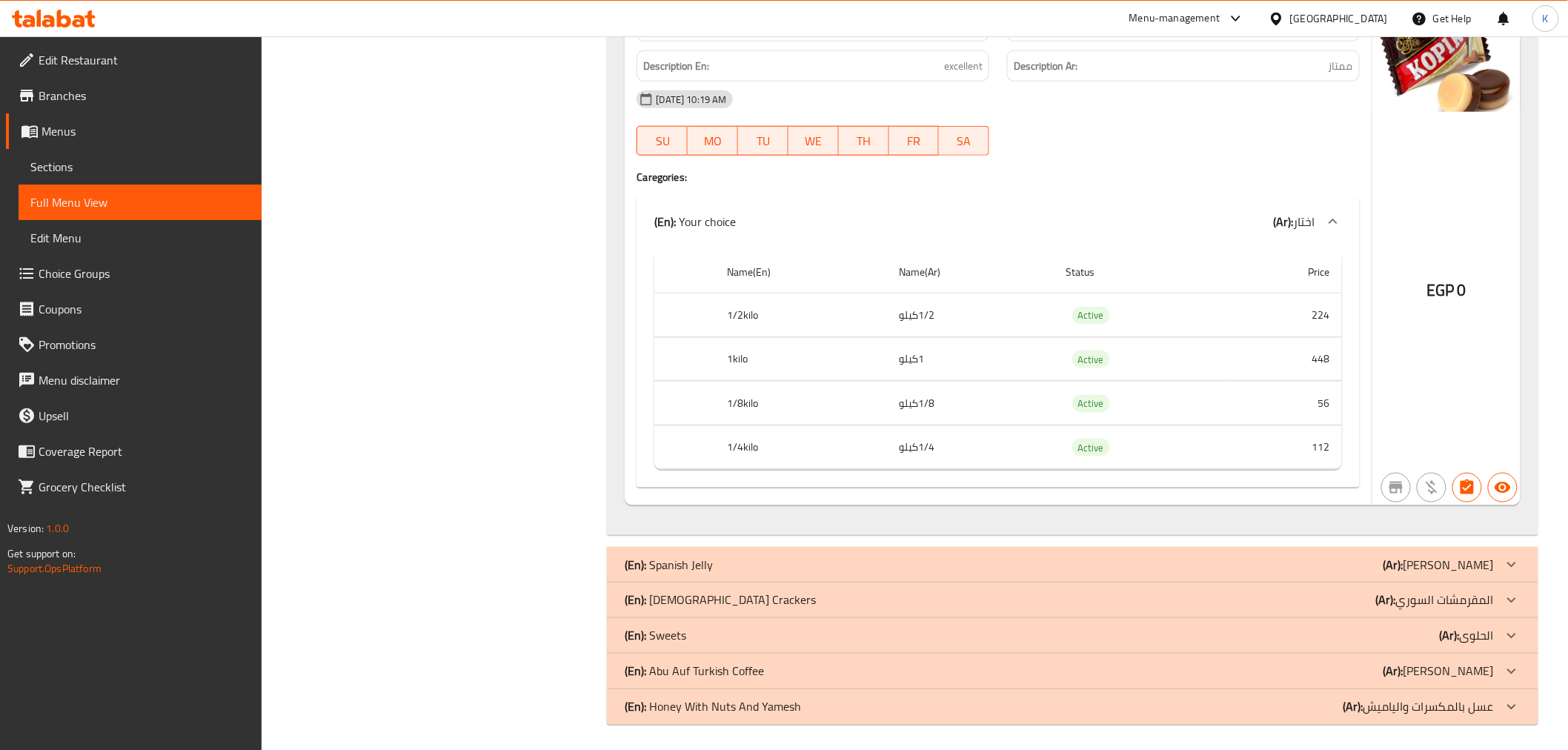
click at [744, 640] on div "(En): Sweets (Ar): الحلوى" at bounding box center [1059, 635] width 868 height 17
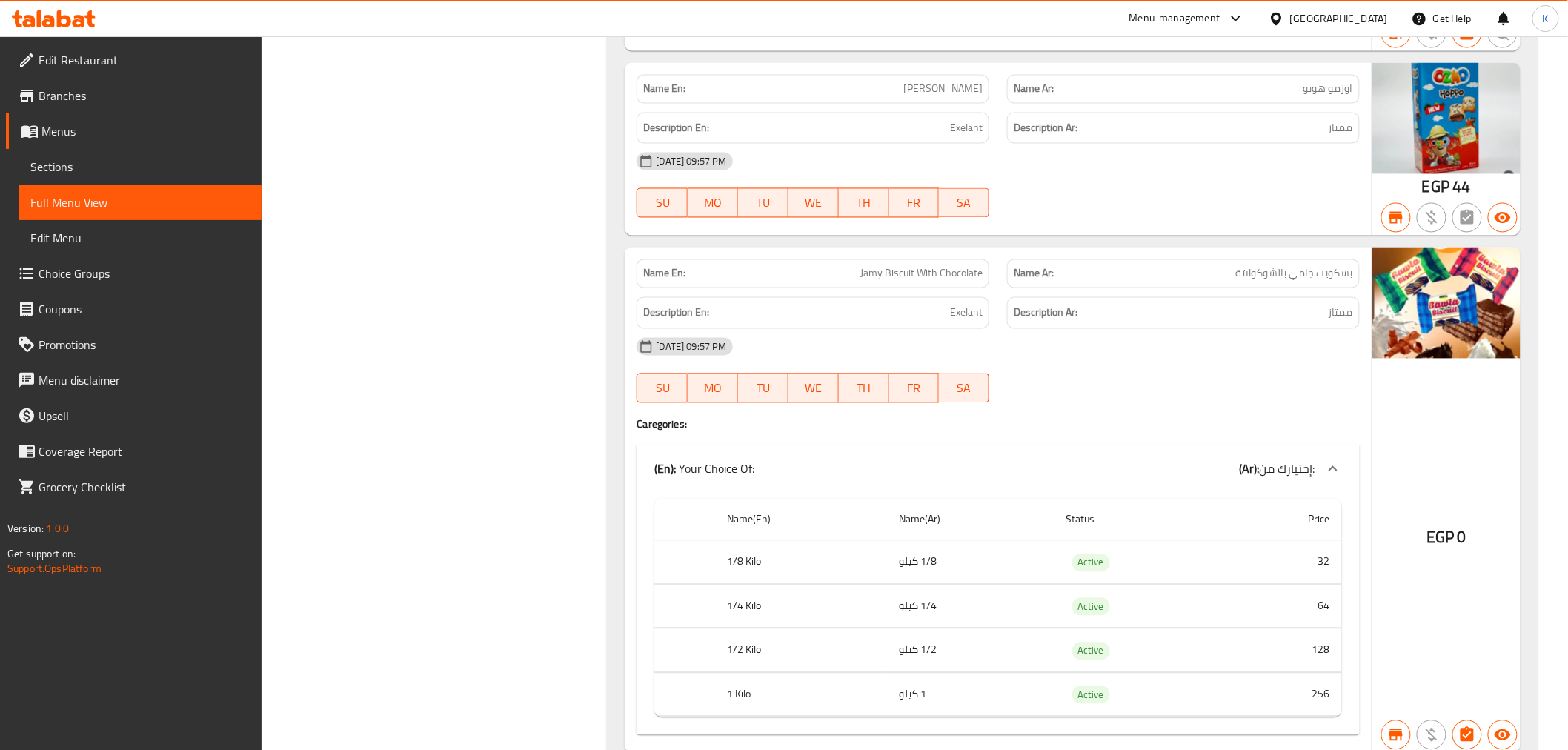
scroll to position [27038, 0]
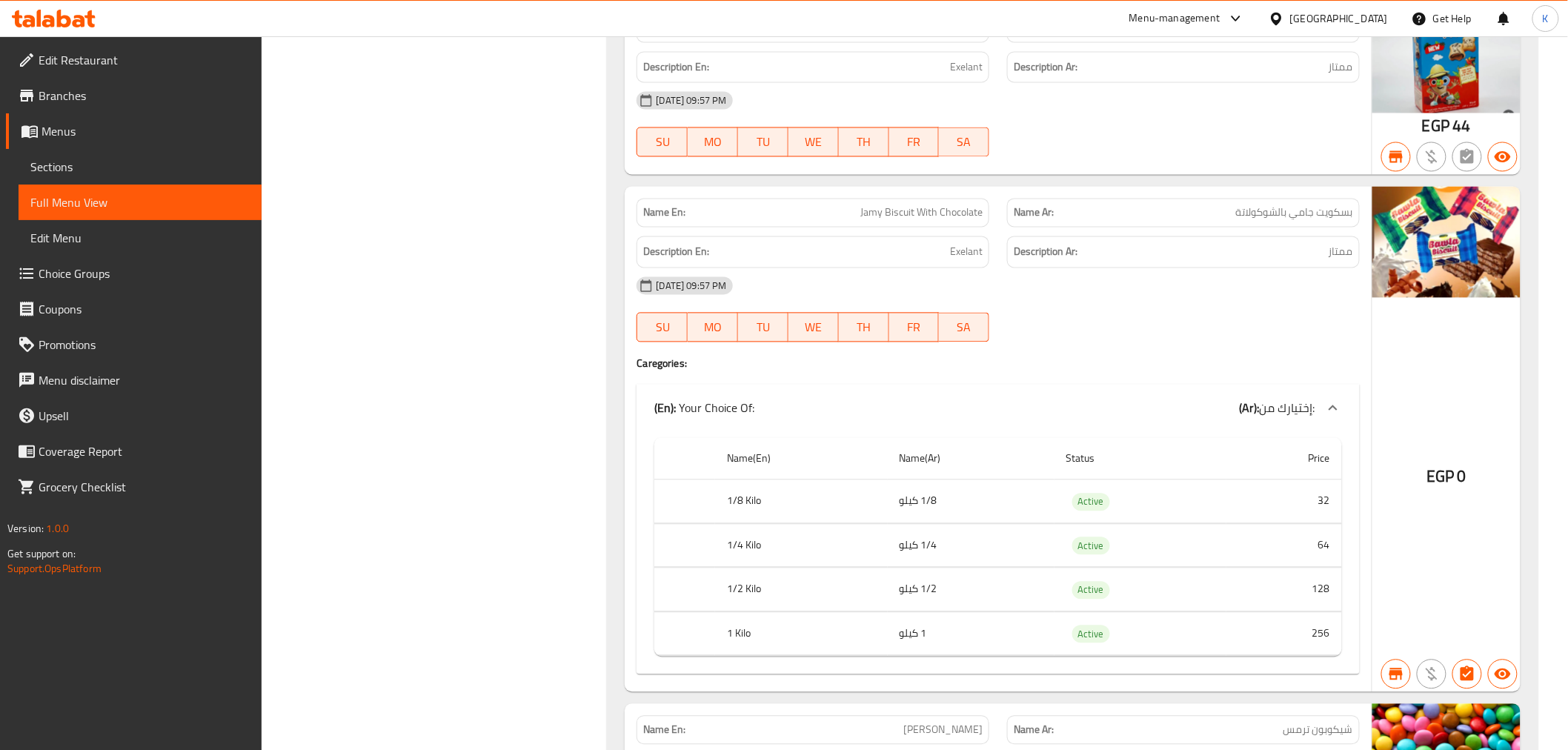
click at [1326, 637] on td "256" at bounding box center [1284, 634] width 116 height 43
click at [1312, 587] on td "128" at bounding box center [1284, 590] width 116 height 43
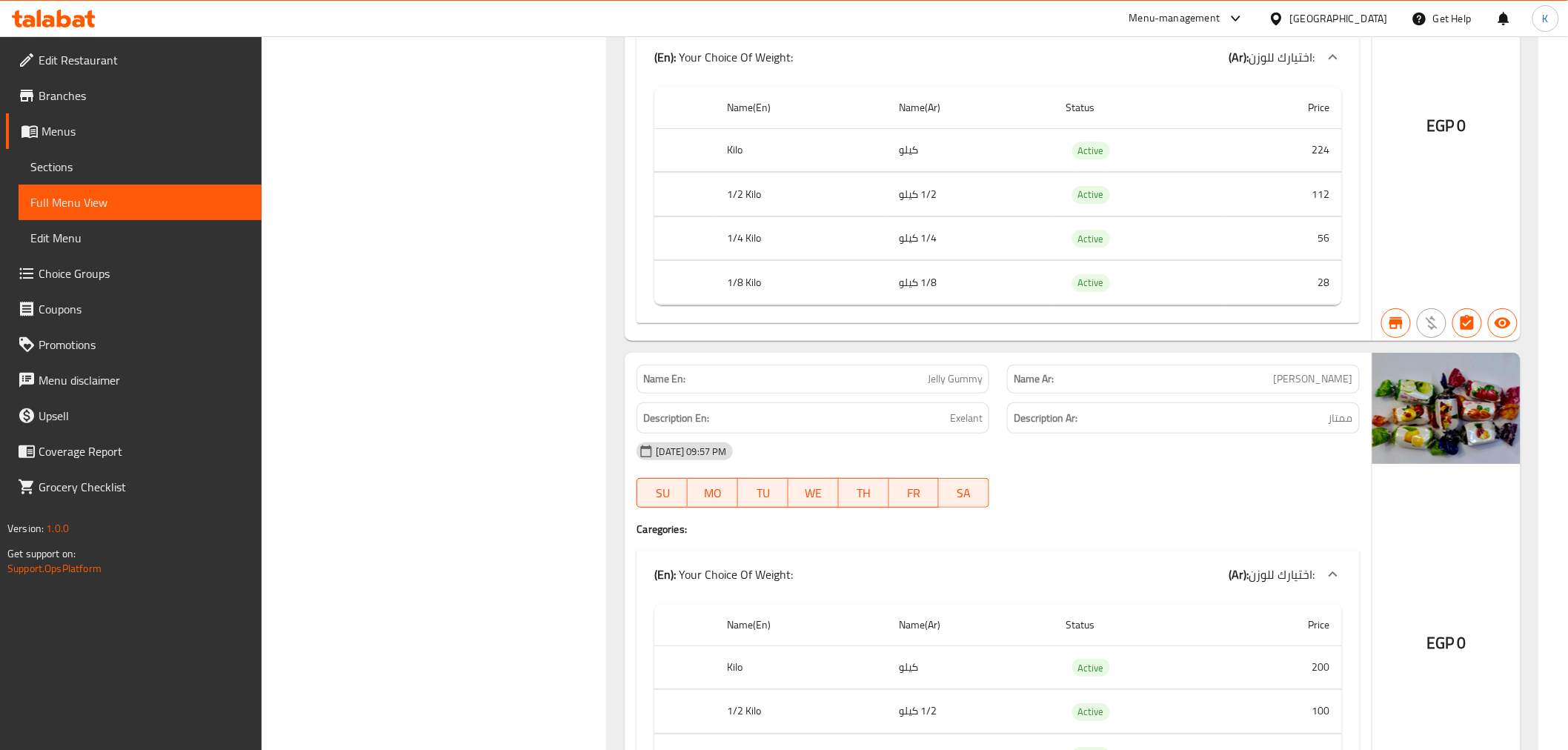
scroll to position [17230, 0]
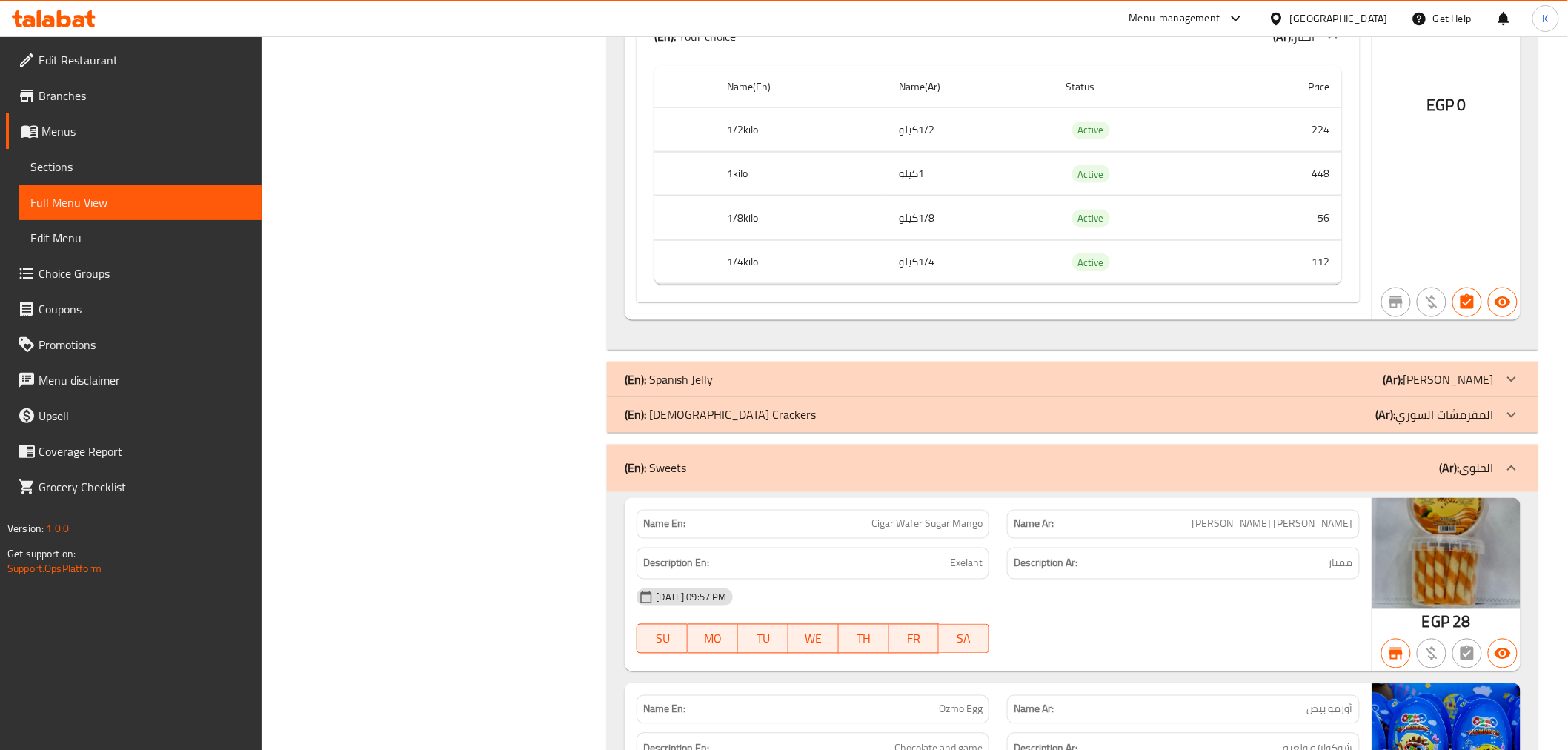
click at [648, 389] on div "(En): Spanish Jelly (Ar): [PERSON_NAME]" at bounding box center [1072, 380] width 931 height 36
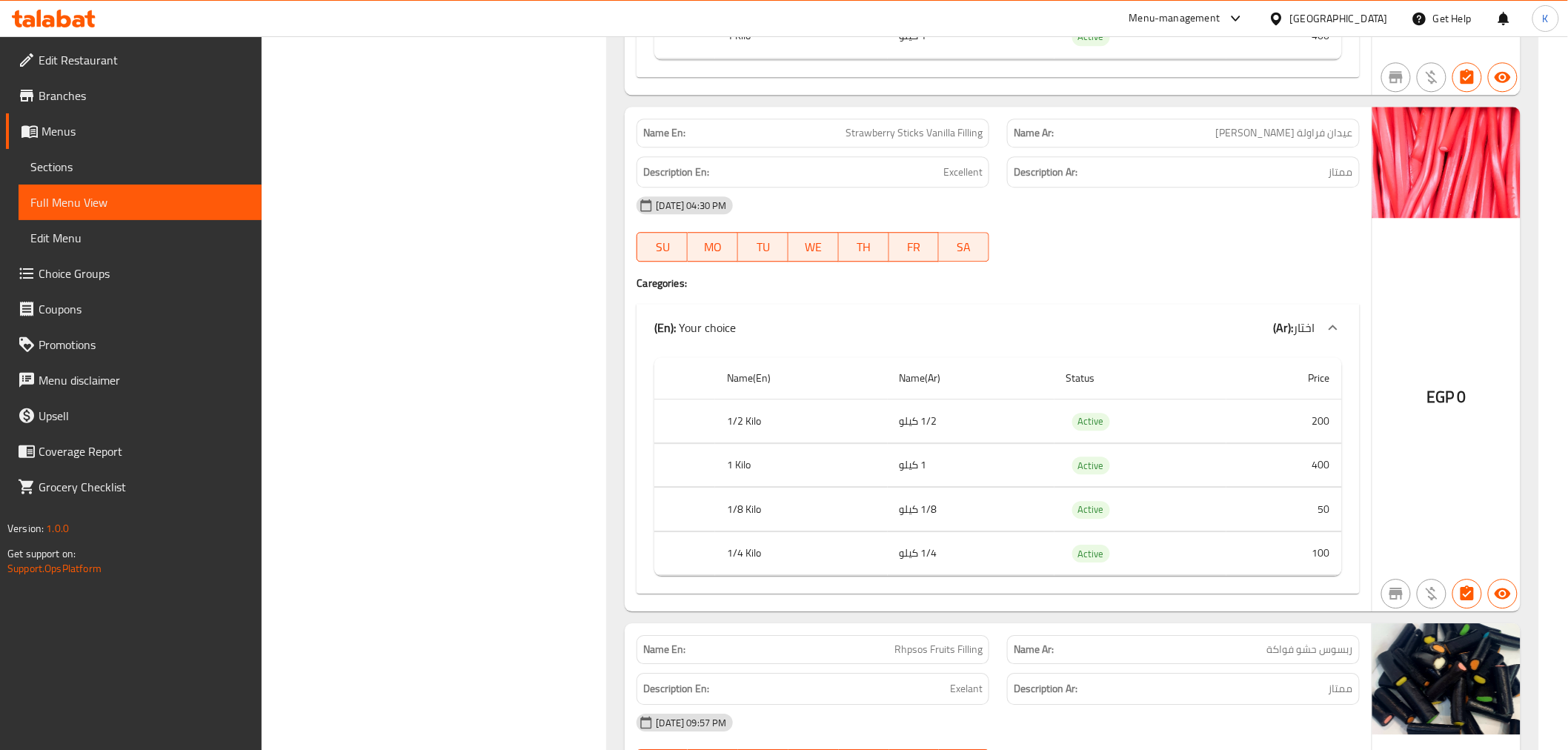
scroll to position [22584, 0]
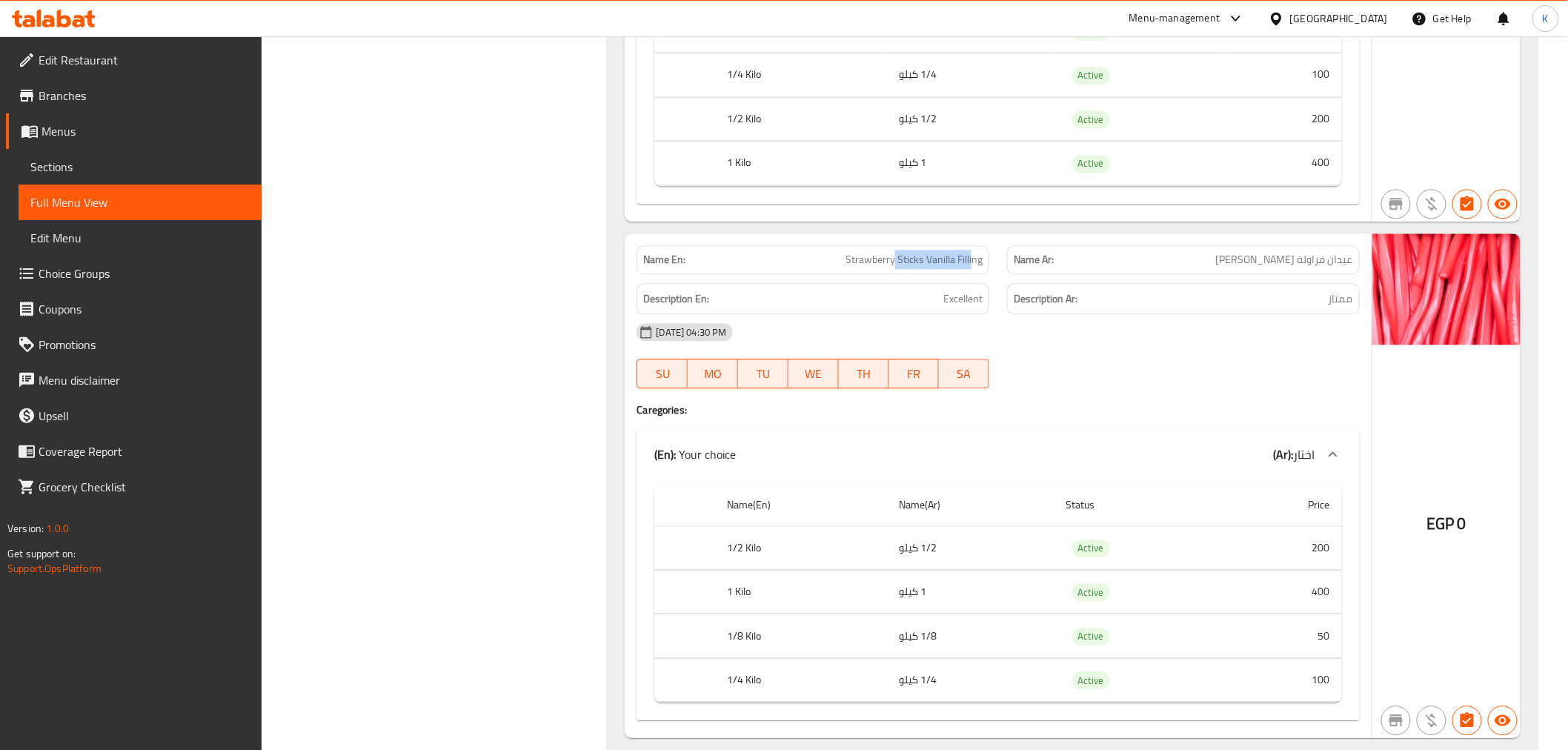
drag, startPoint x: 894, startPoint y: 256, endPoint x: 971, endPoint y: 254, distance: 77.0
click at [971, 254] on span "Strawberry Sticks Vanilla Filling" at bounding box center [914, 259] width 137 height 15
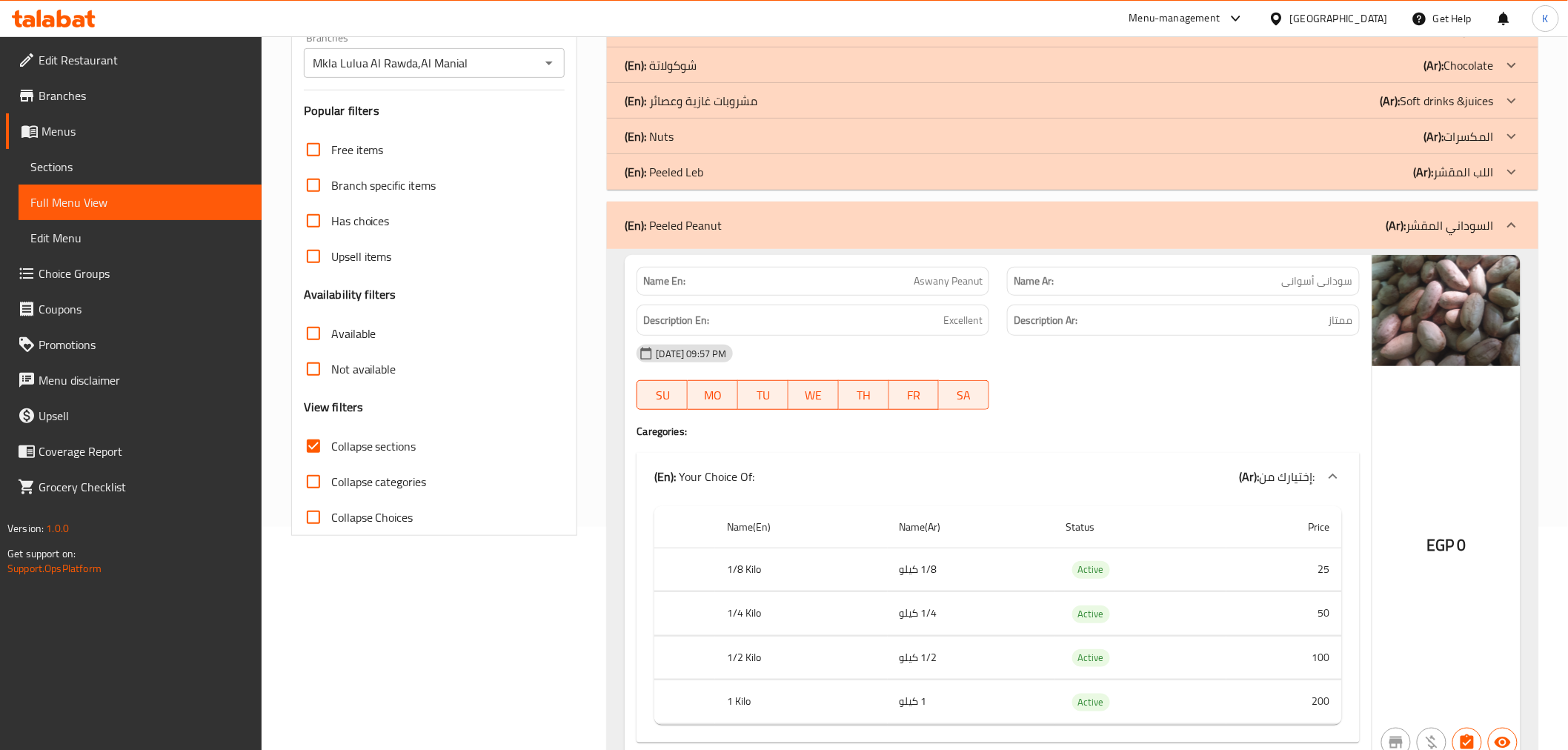
scroll to position [246, 0]
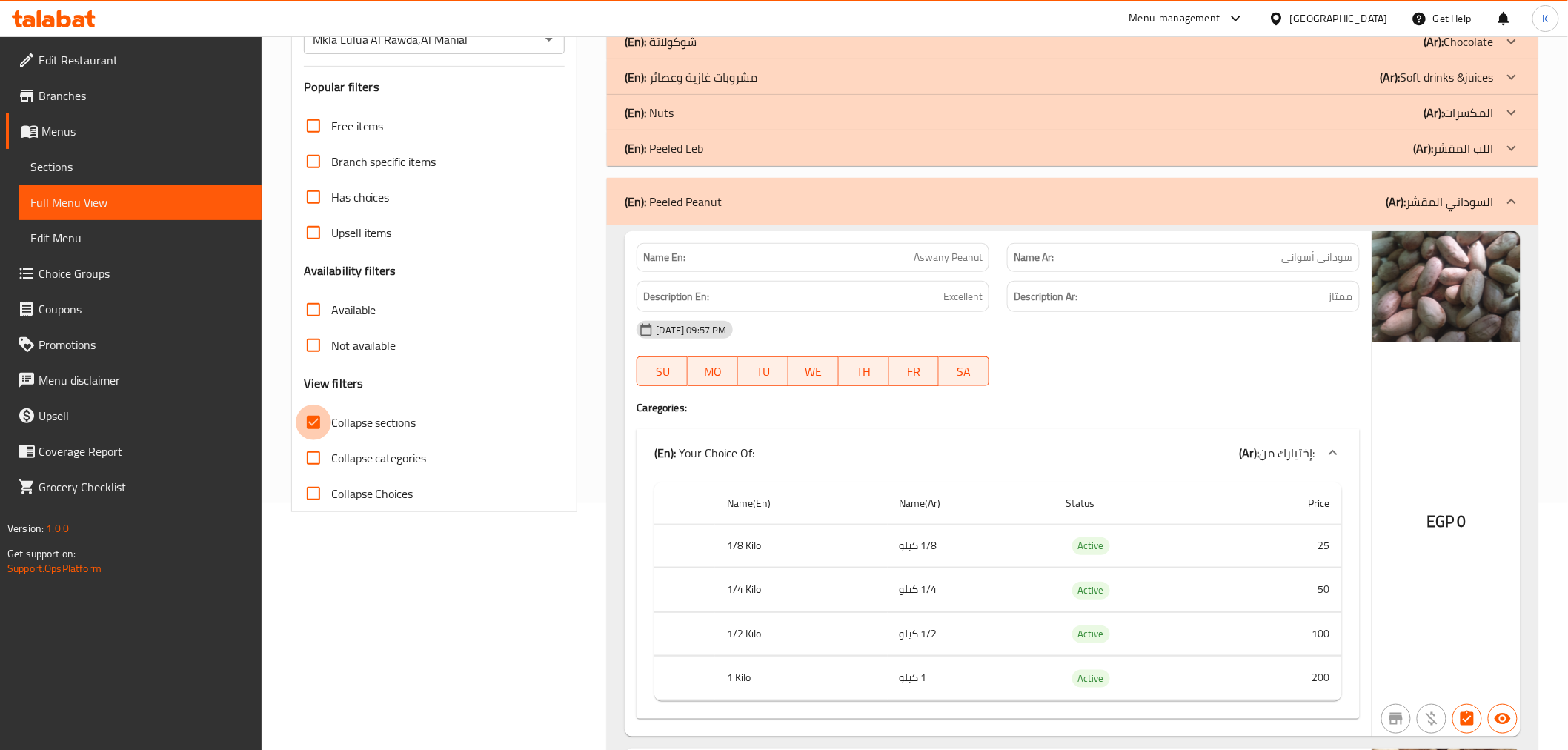
click at [321, 424] on input "Collapse sections" at bounding box center [313, 422] width 36 height 36
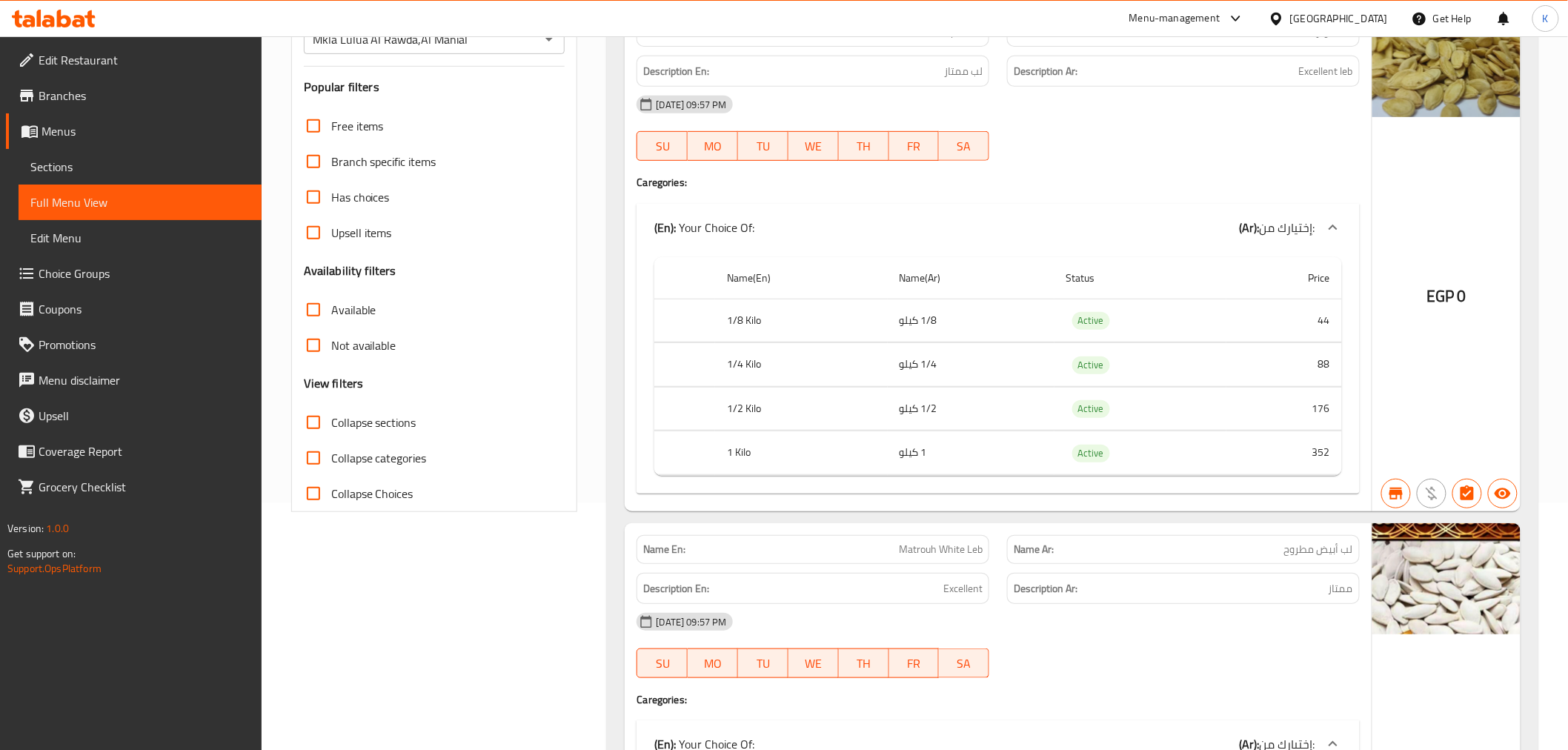
click at [316, 422] on input "Collapse sections" at bounding box center [313, 422] width 36 height 36
checkbox input "true"
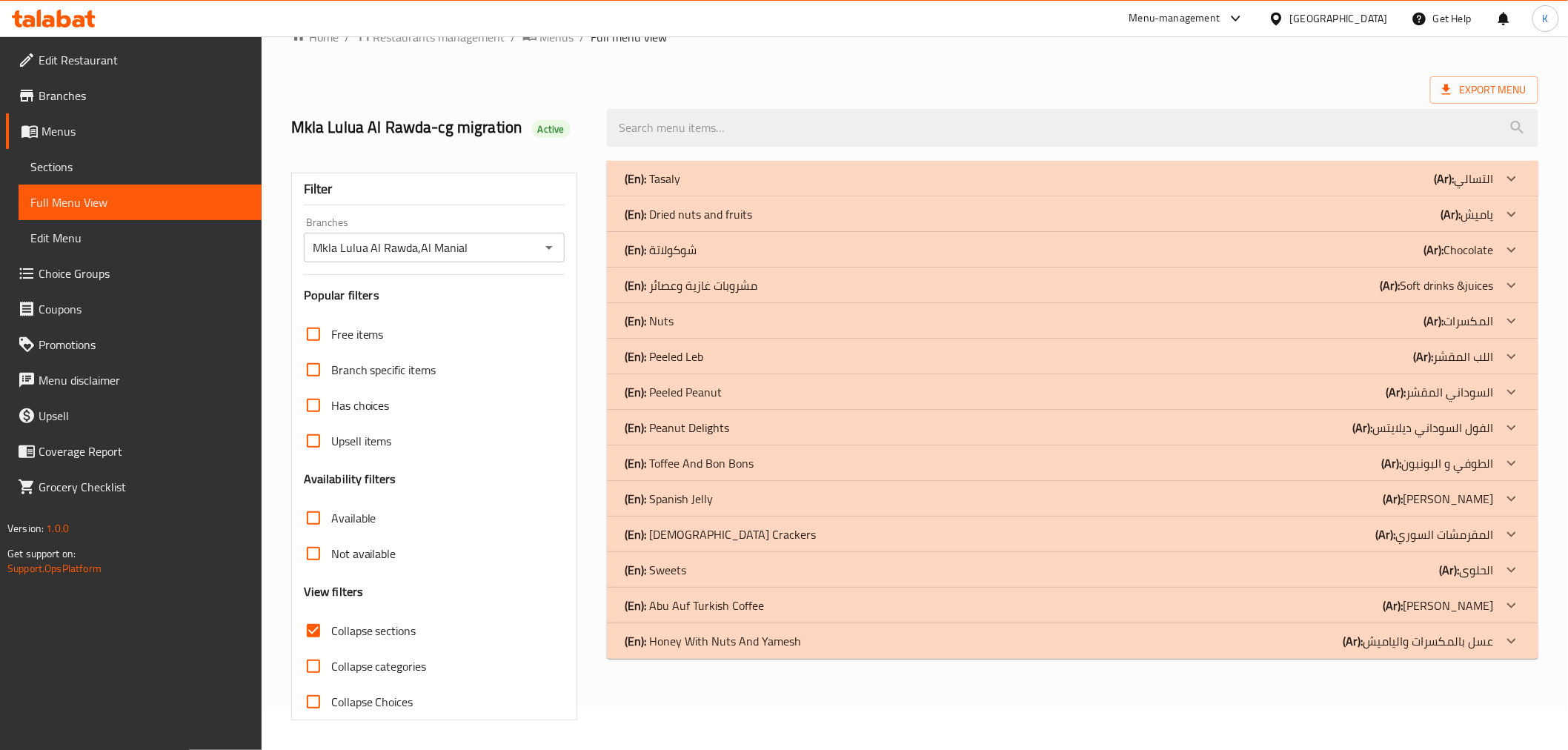
scroll to position [39, 0]
click at [1366, 493] on div "(En): Spanish Jelly (Ar): [PERSON_NAME]" at bounding box center [1059, 498] width 868 height 17
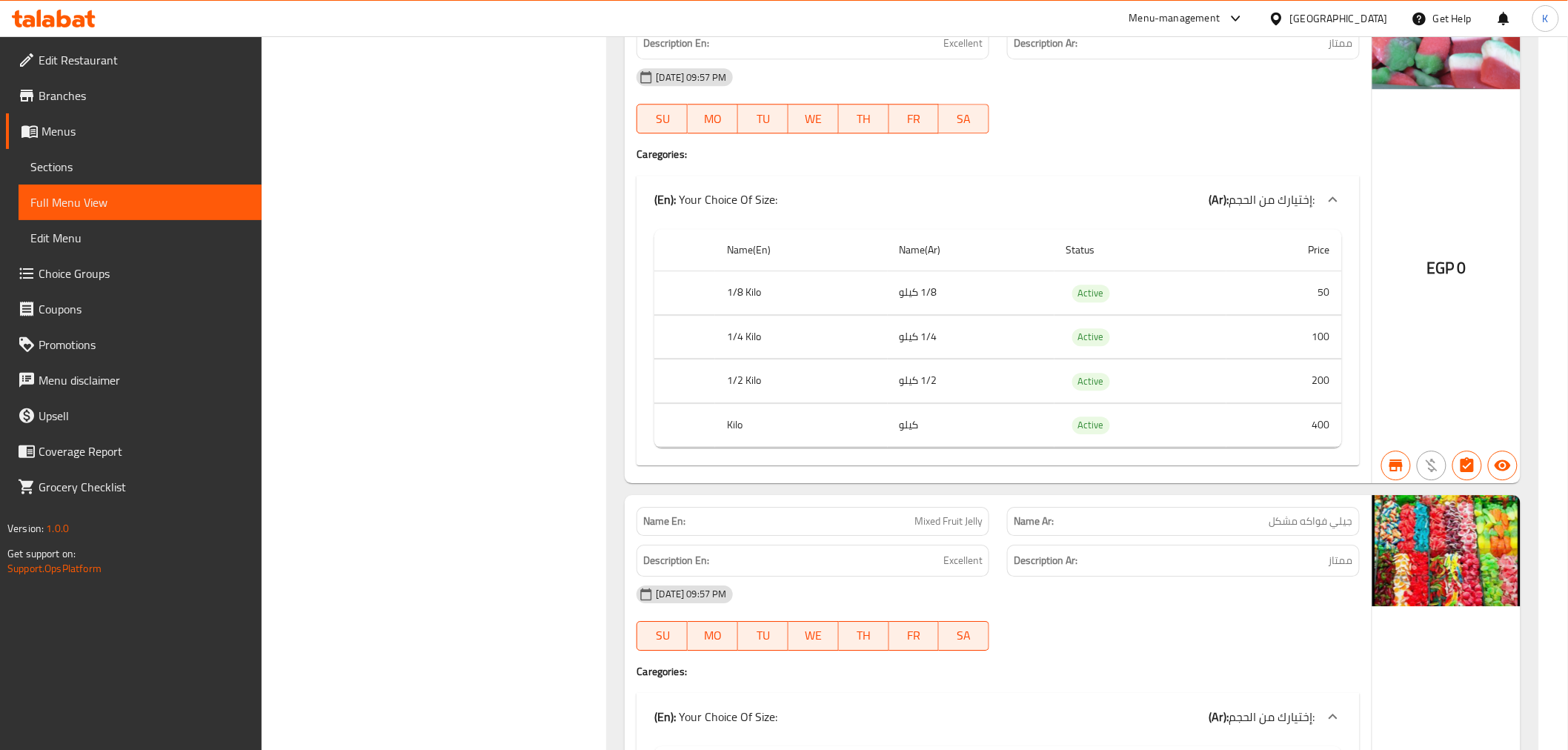
scroll to position [1686, 0]
